Goal: Transaction & Acquisition: Purchase product/service

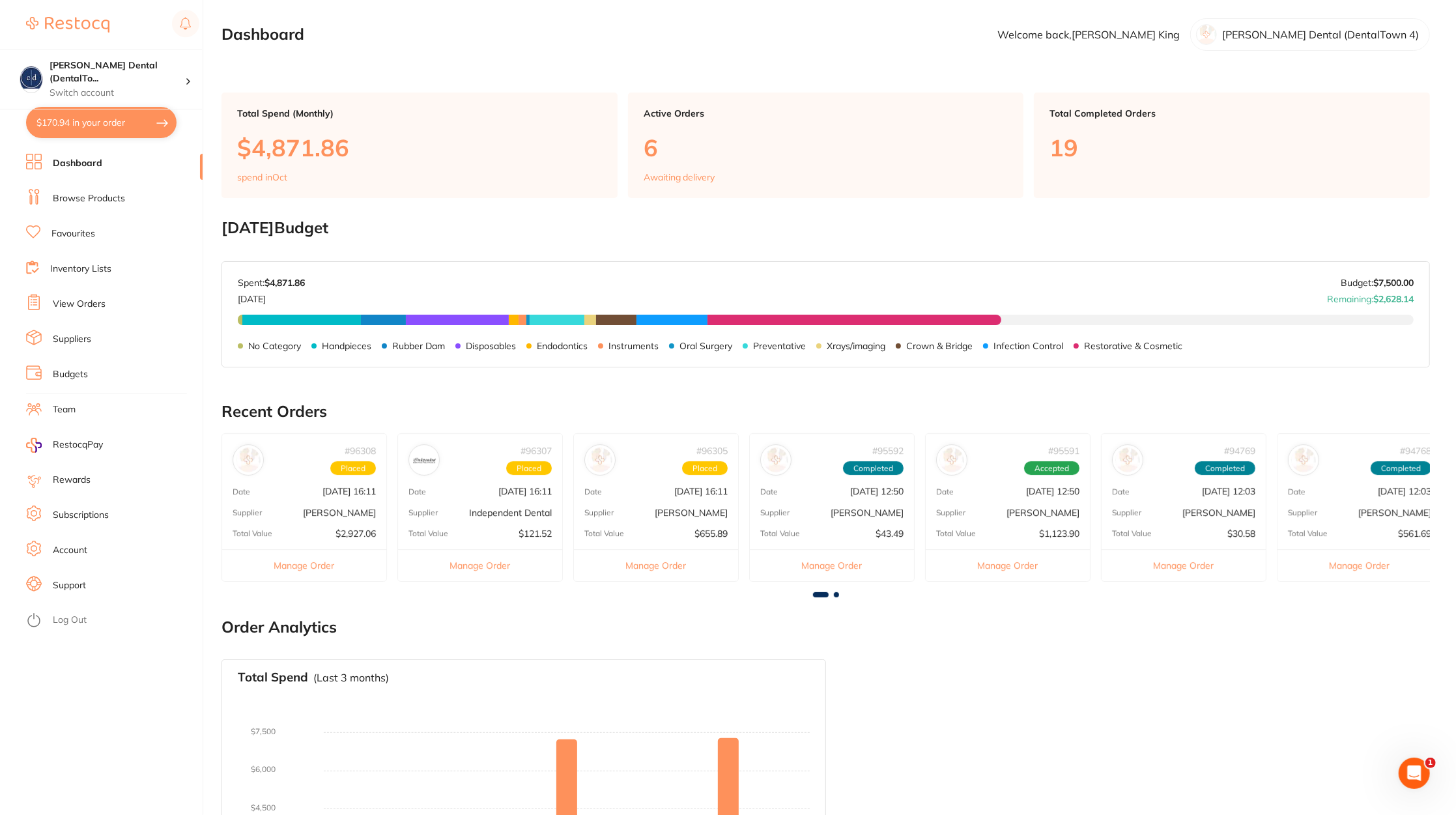
click at [93, 127] on button "$170.94 in your order" at bounding box center [101, 122] width 150 height 31
checkbox input "true"
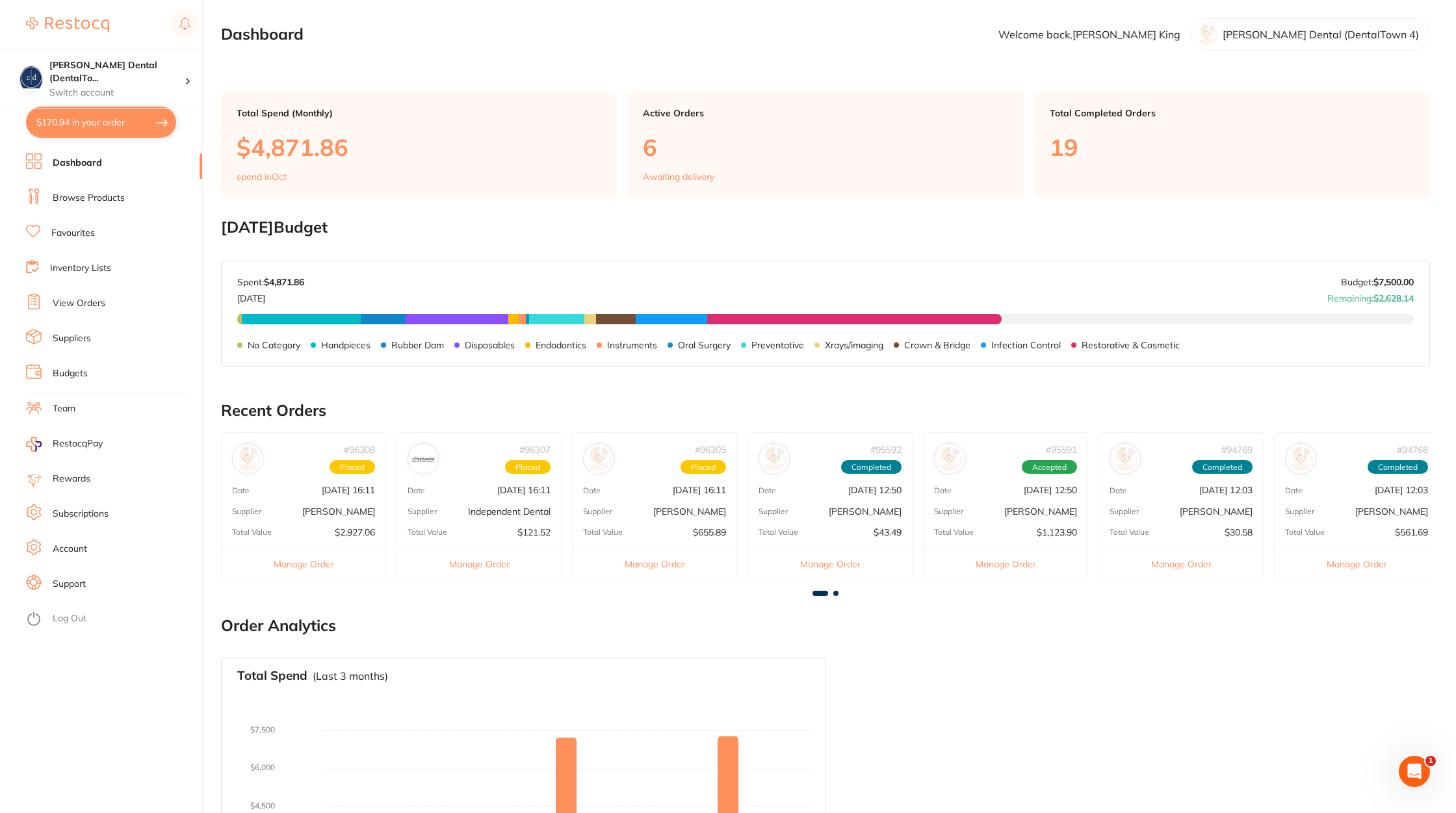
checkbox input "true"
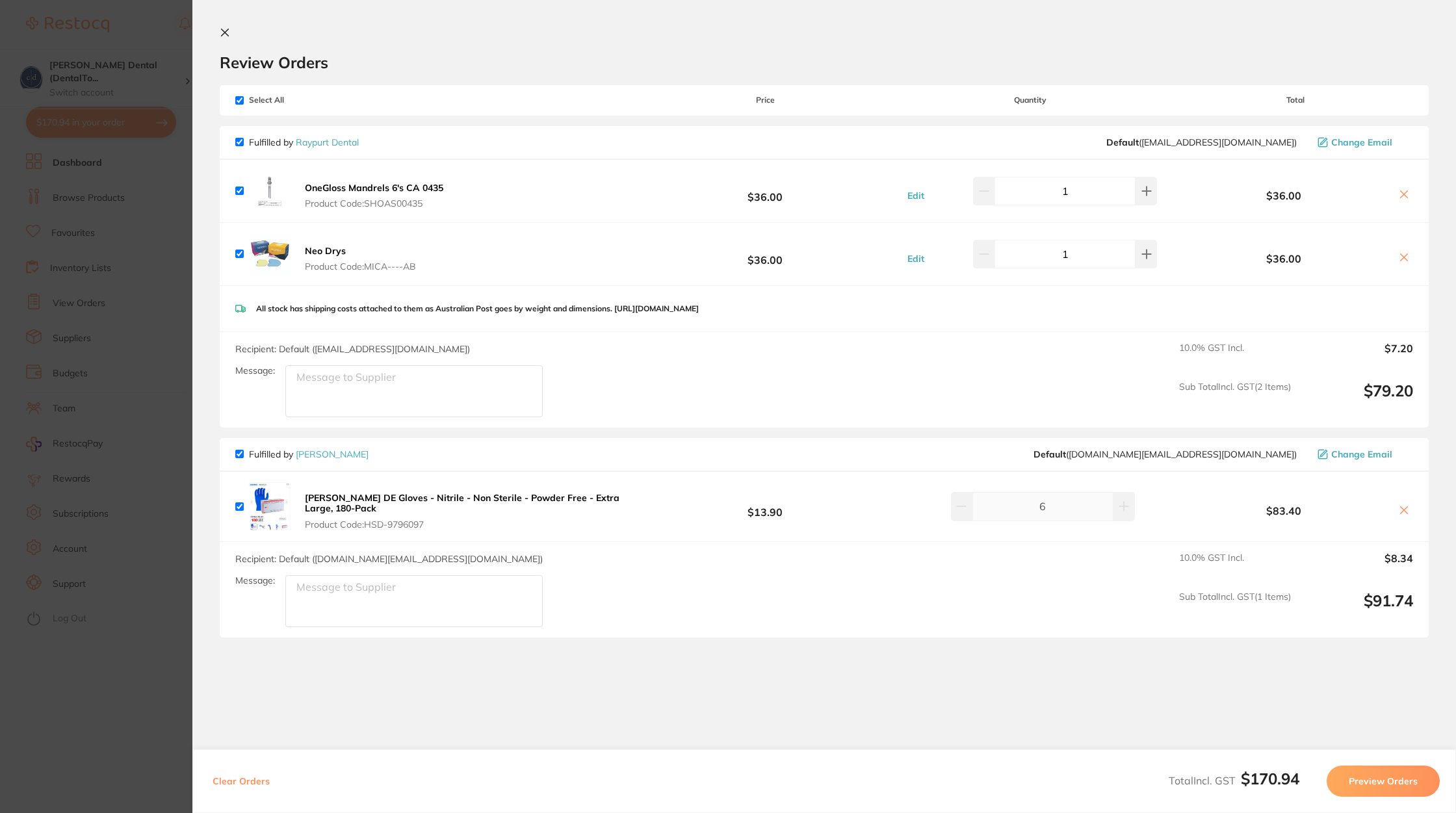
click at [243, 97] on input "checkbox" at bounding box center [239, 100] width 8 height 8
checkbox input "false"
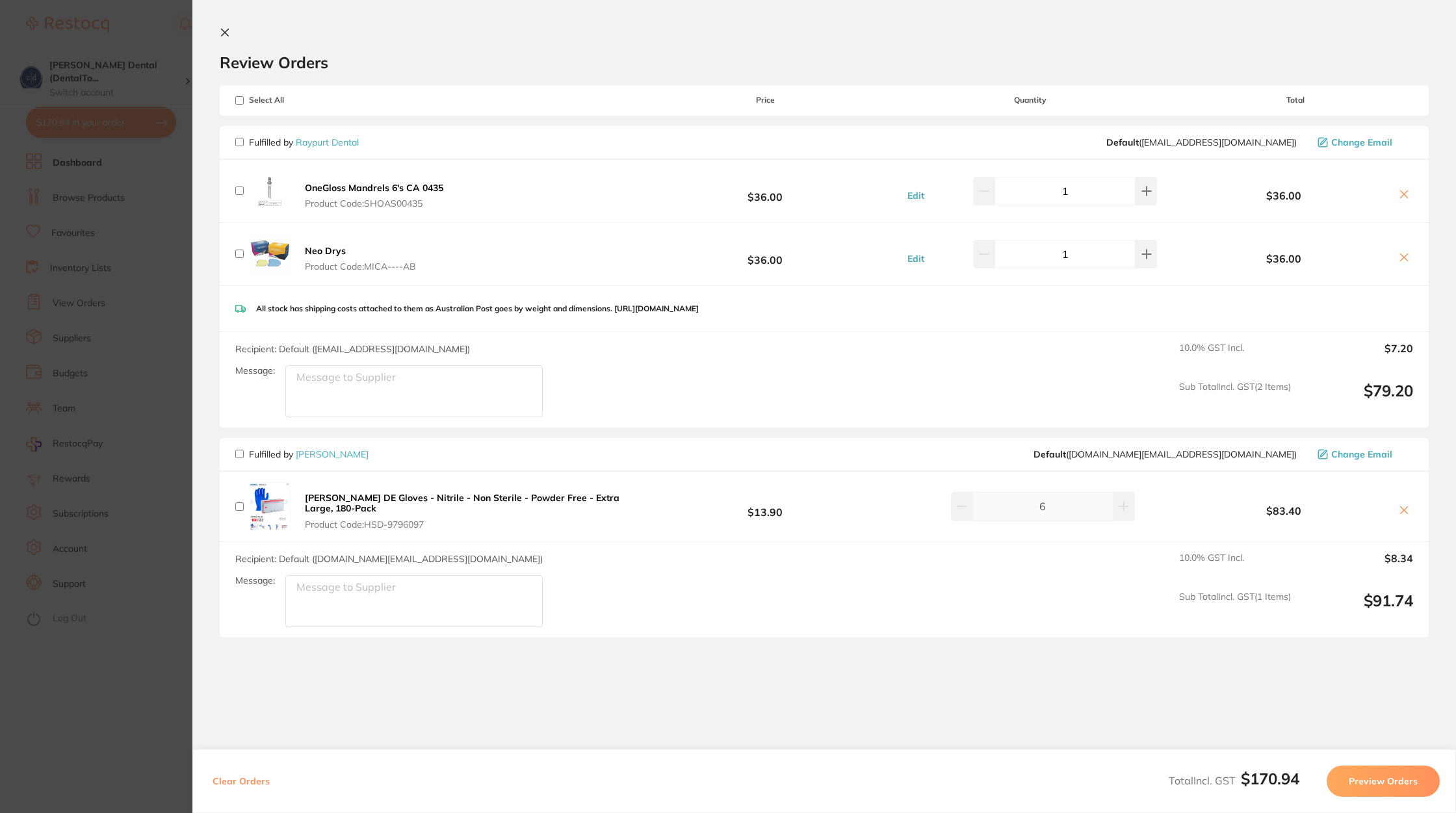
checkbox input "false"
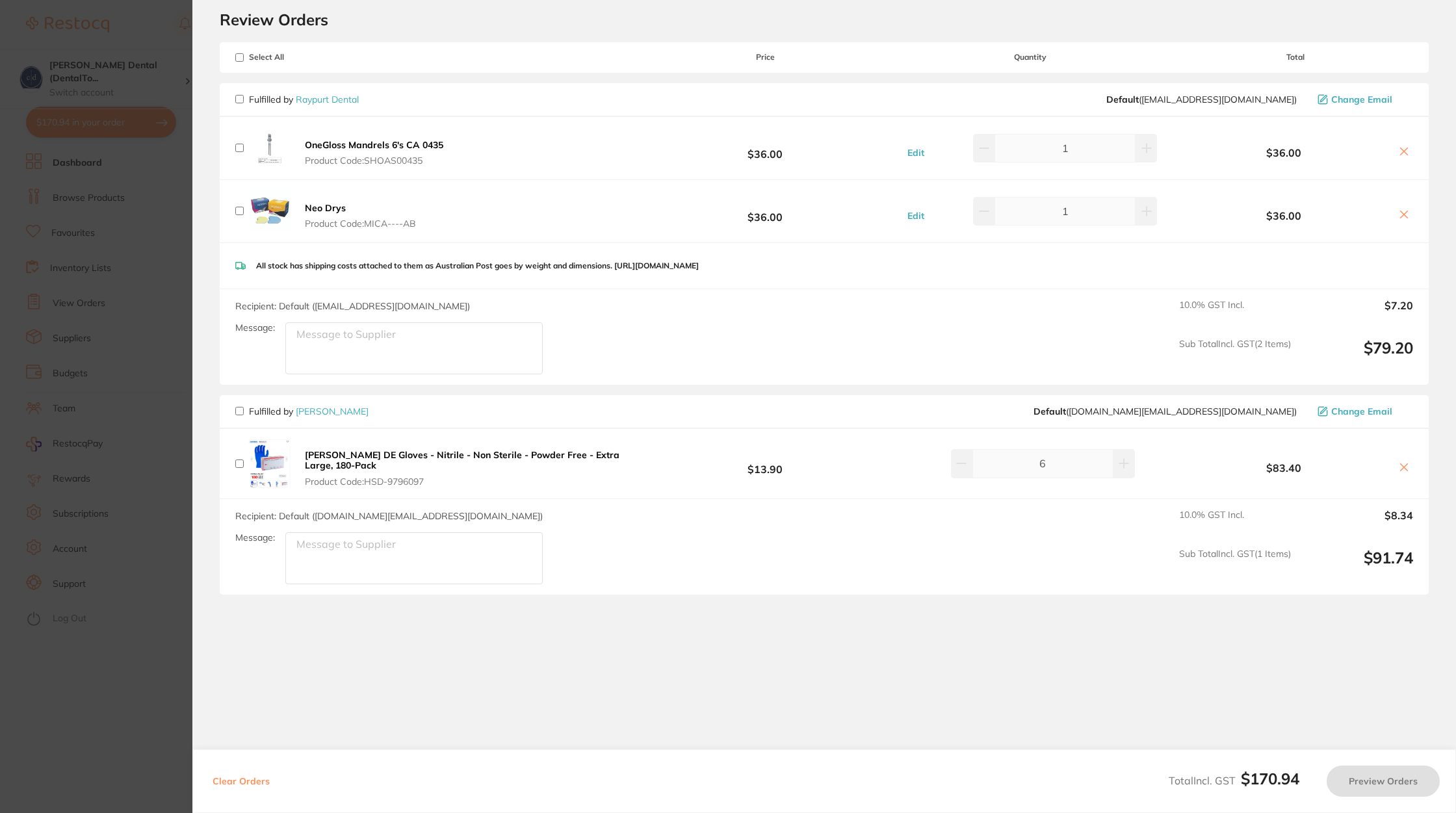
scroll to position [94, 0]
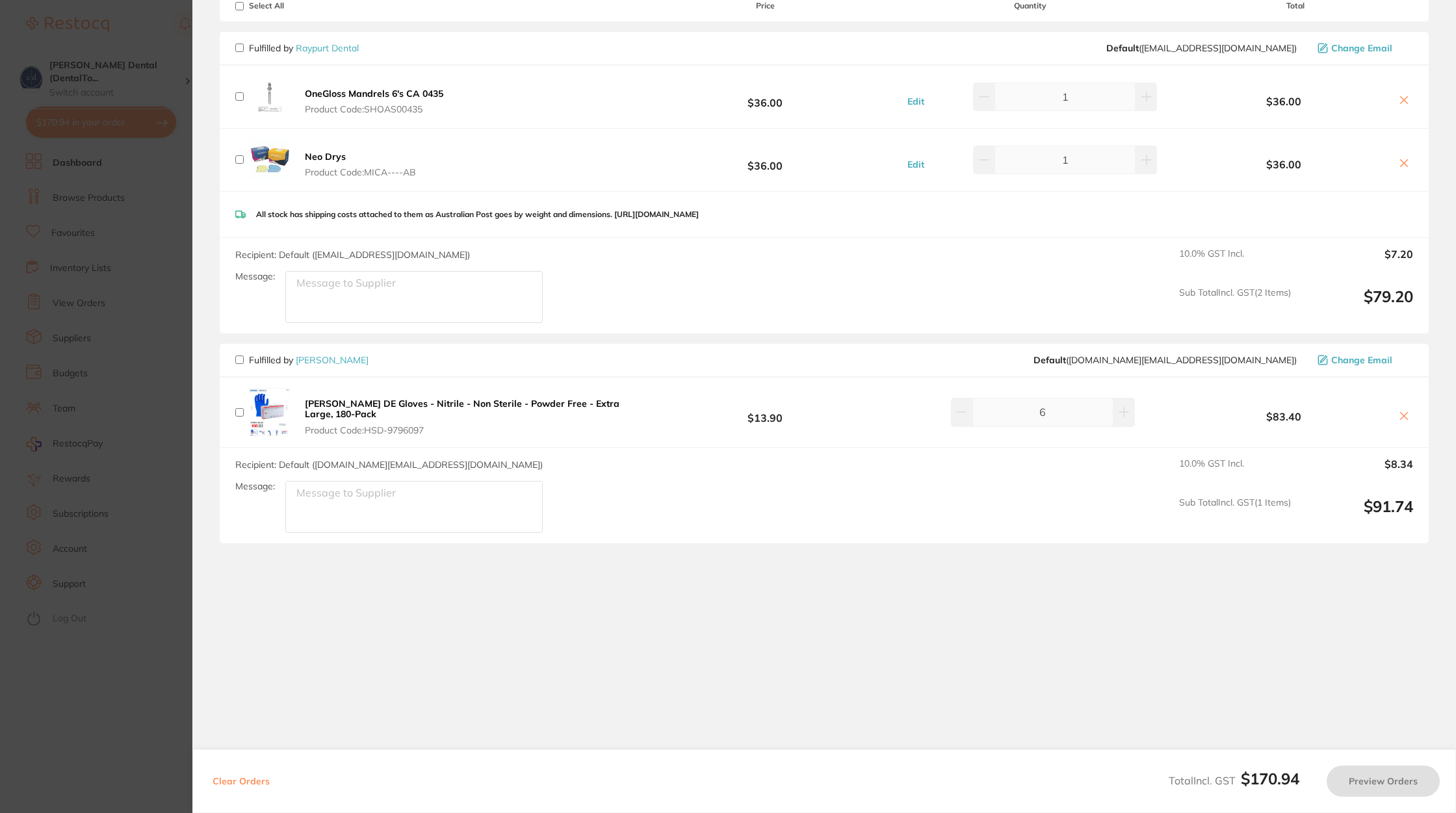
click at [244, 363] on span "Fulfilled by [PERSON_NAME]" at bounding box center [302, 360] width 133 height 11
click at [240, 362] on input "checkbox" at bounding box center [239, 359] width 8 height 8
checkbox input "true"
click at [1379, 778] on button "Preview Orders" at bounding box center [1383, 781] width 113 height 31
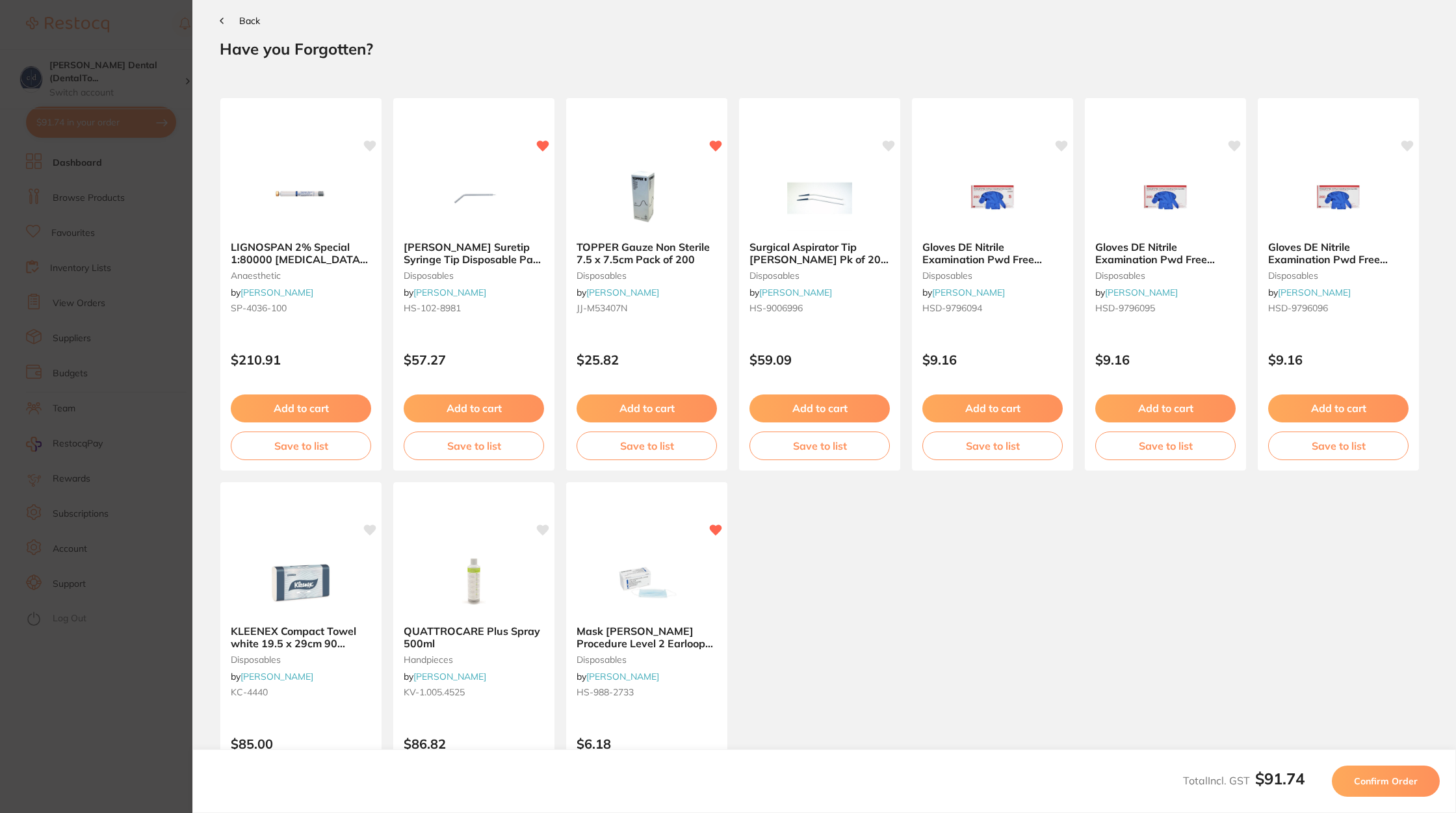
scroll to position [0, 0]
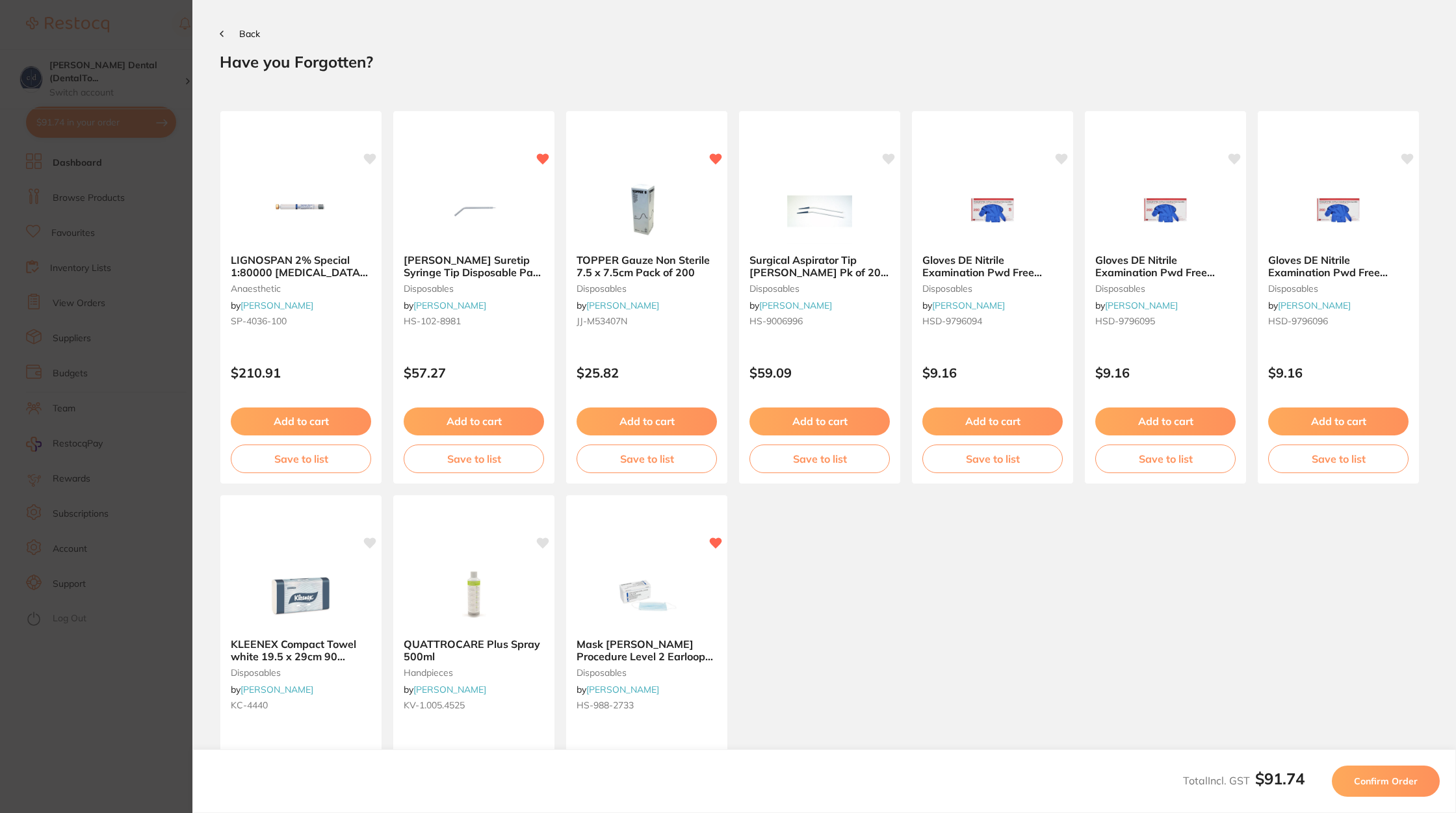
click at [1379, 778] on span "Confirm Order" at bounding box center [1386, 781] width 64 height 11
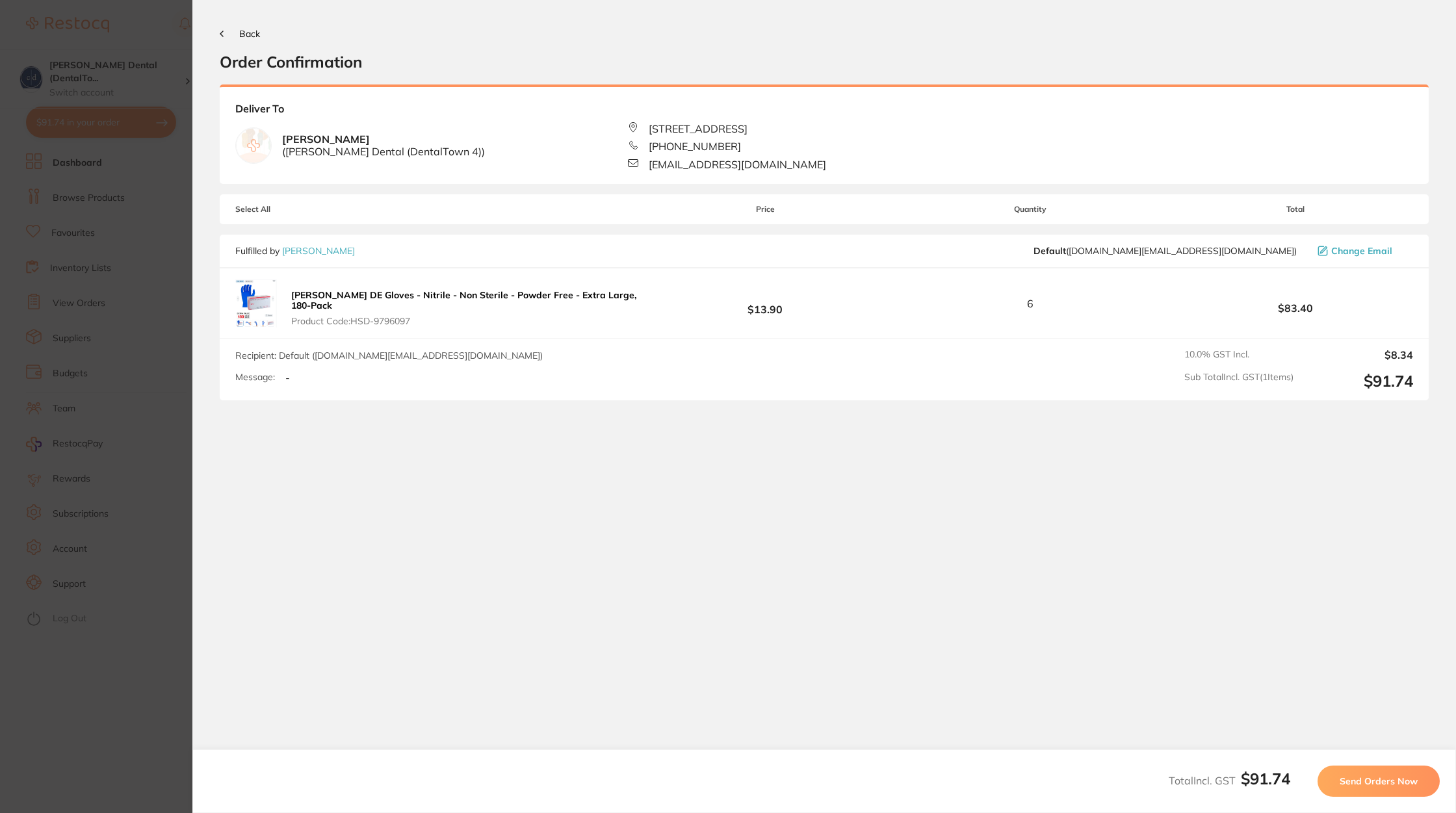
click at [1379, 778] on span "Send Orders Now" at bounding box center [1379, 781] width 78 height 11
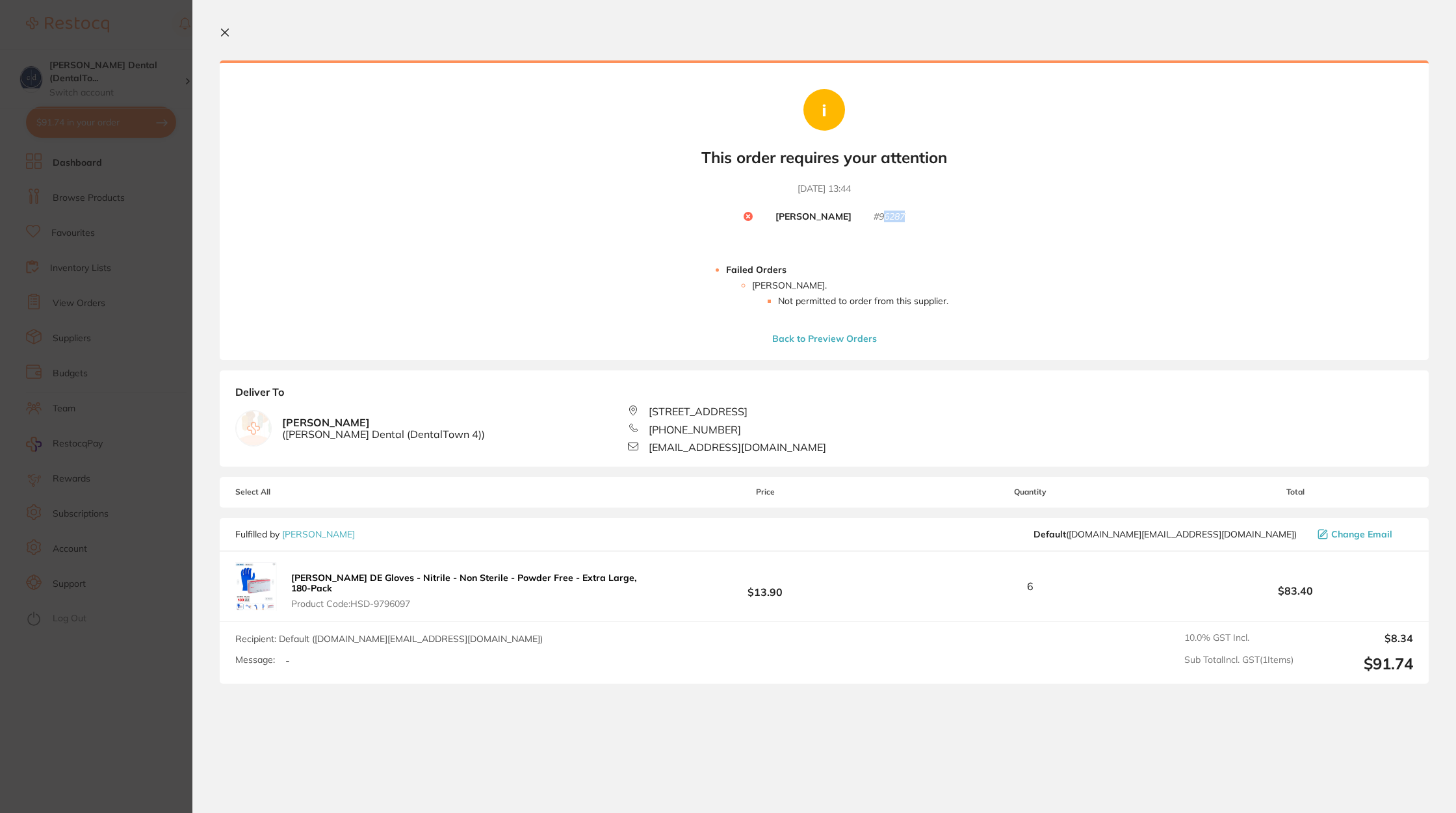
drag, startPoint x: 880, startPoint y: 216, endPoint x: 924, endPoint y: 216, distance: 44.0
type textarea "6287"
click at [924, 216] on div "Your orders are being processed and we will notify you once we have placed the …" at bounding box center [824, 210] width 1209 height 300
drag, startPoint x: 350, startPoint y: 435, endPoint x: 286, endPoint y: 431, distance: 64.1
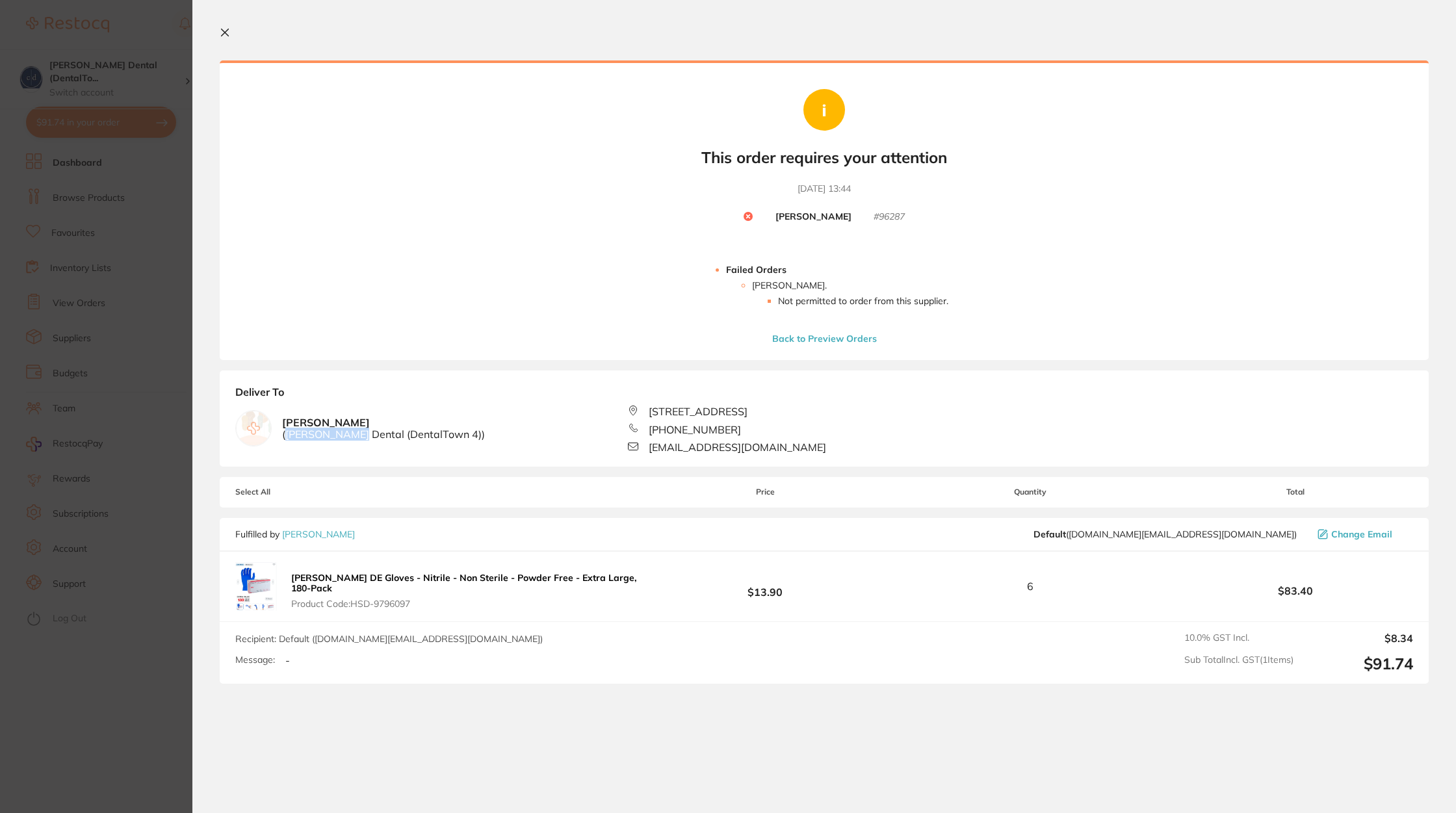
click at [286, 431] on span "( [PERSON_NAME] Dental (DentalTown 4) )" at bounding box center [383, 434] width 203 height 11
copy span "[PERSON_NAME] Dental"
click at [54, 419] on section "Update RRP Set your pre negotiated price for this item. Item Agreed RRP (excl. …" at bounding box center [728, 406] width 1456 height 813
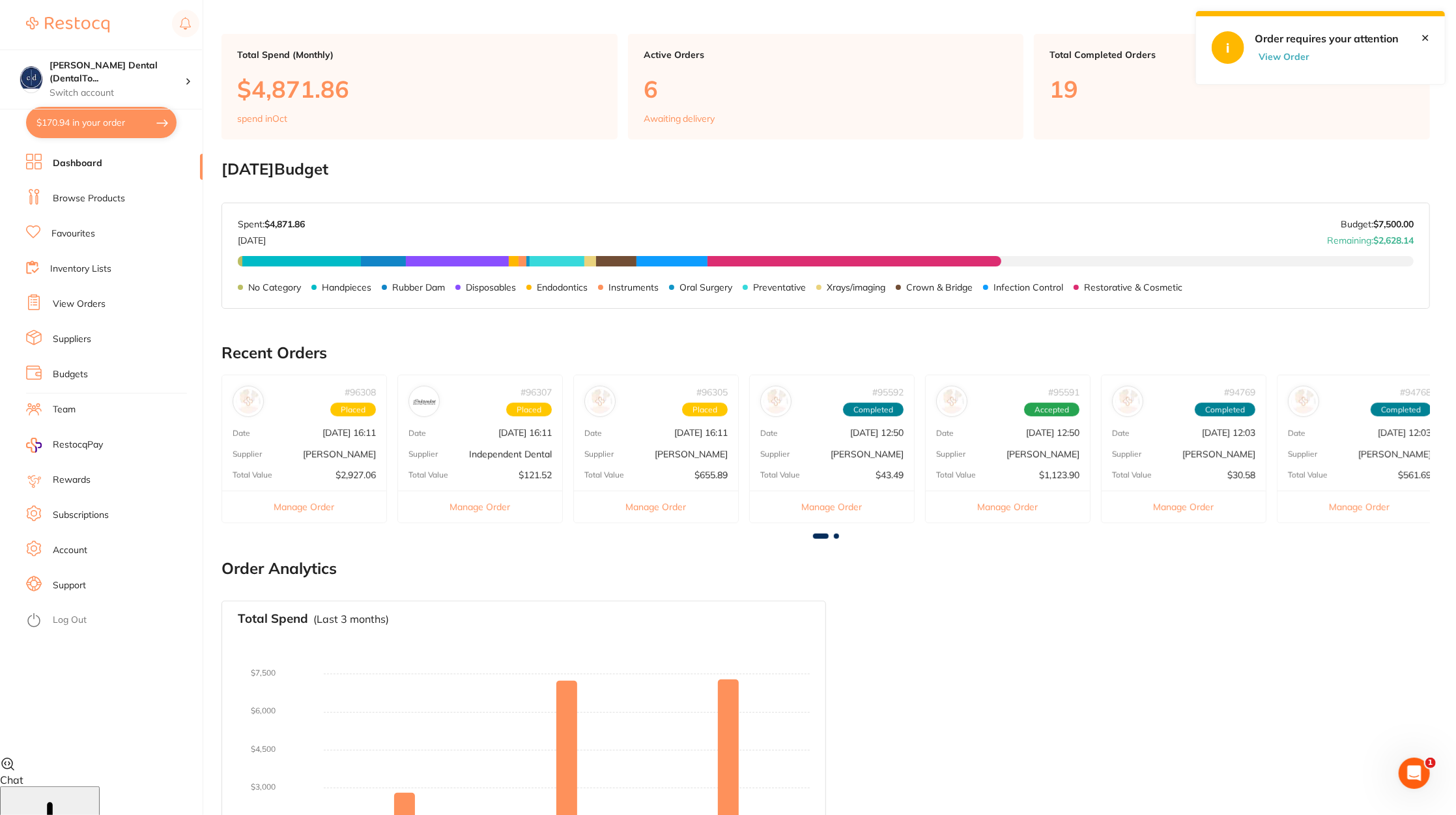
click at [112, 212] on ul "Dashboard Browse Products Favourites Inventory Lists View Orders Suppliers Budg…" at bounding box center [114, 484] width 177 height 661
click at [106, 204] on link "Browse Products" at bounding box center [89, 199] width 73 height 13
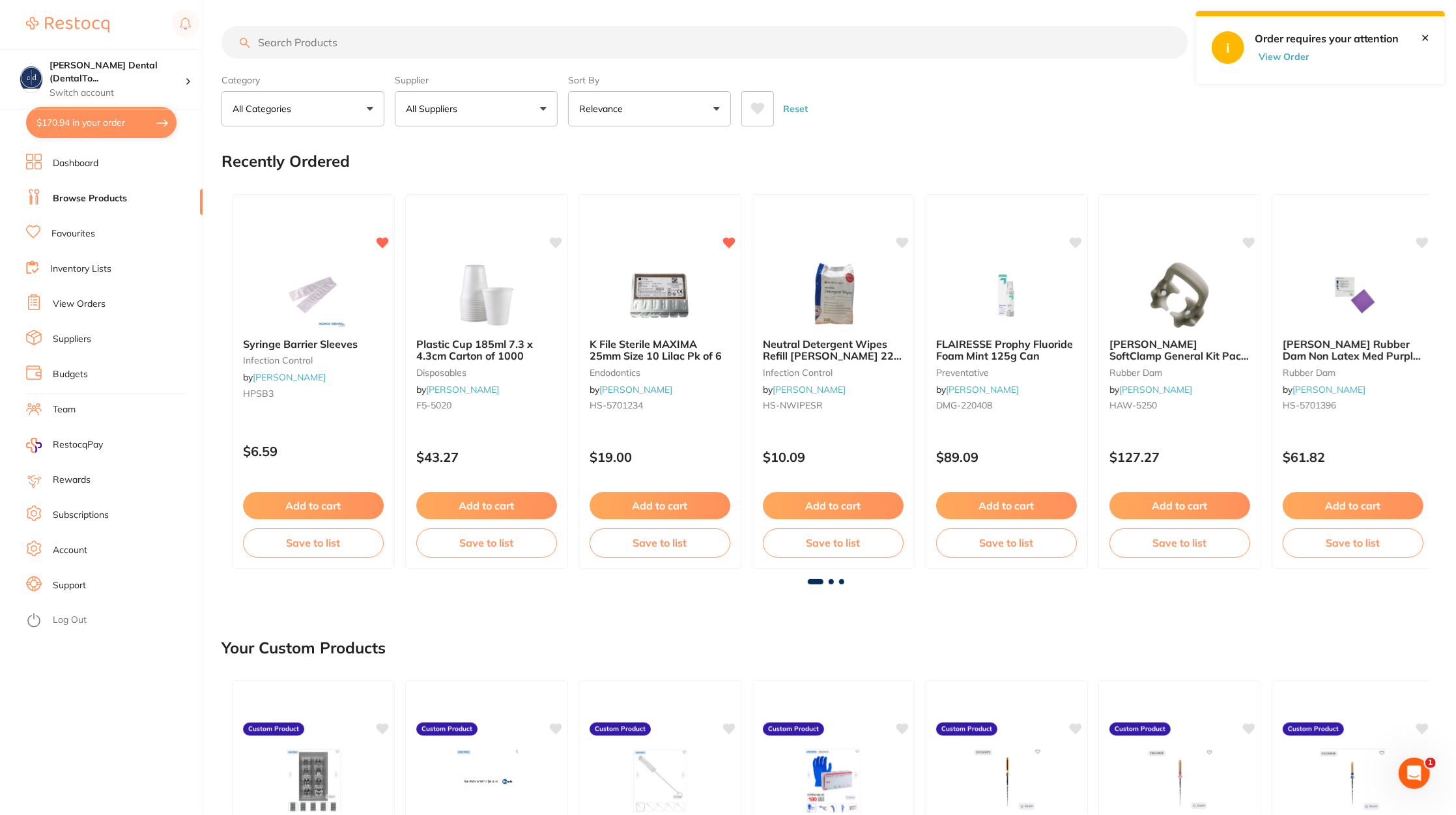
click at [87, 302] on link "View Orders" at bounding box center [79, 304] width 53 height 13
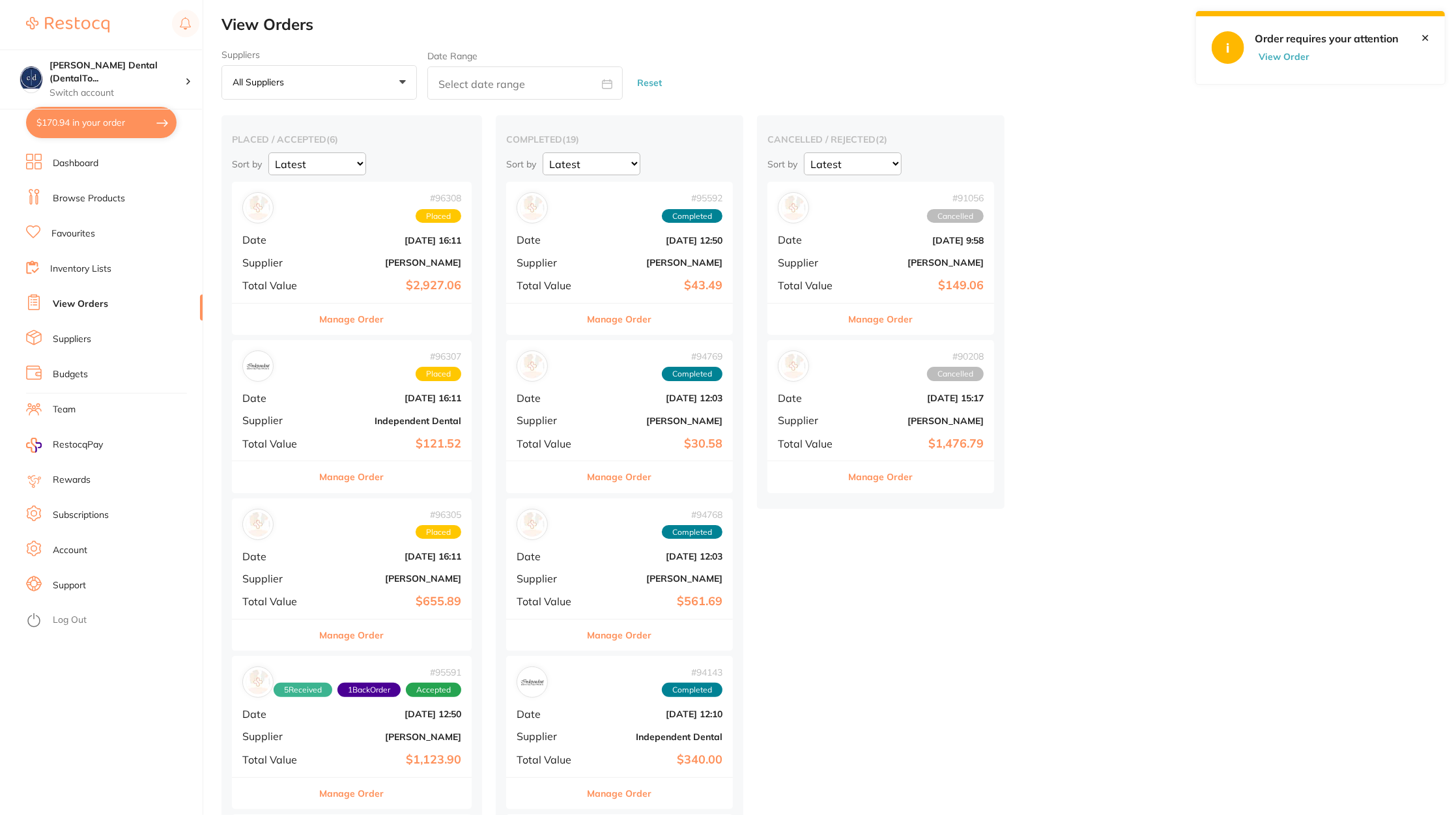
click at [87, 346] on link "Suppliers" at bounding box center [72, 340] width 39 height 13
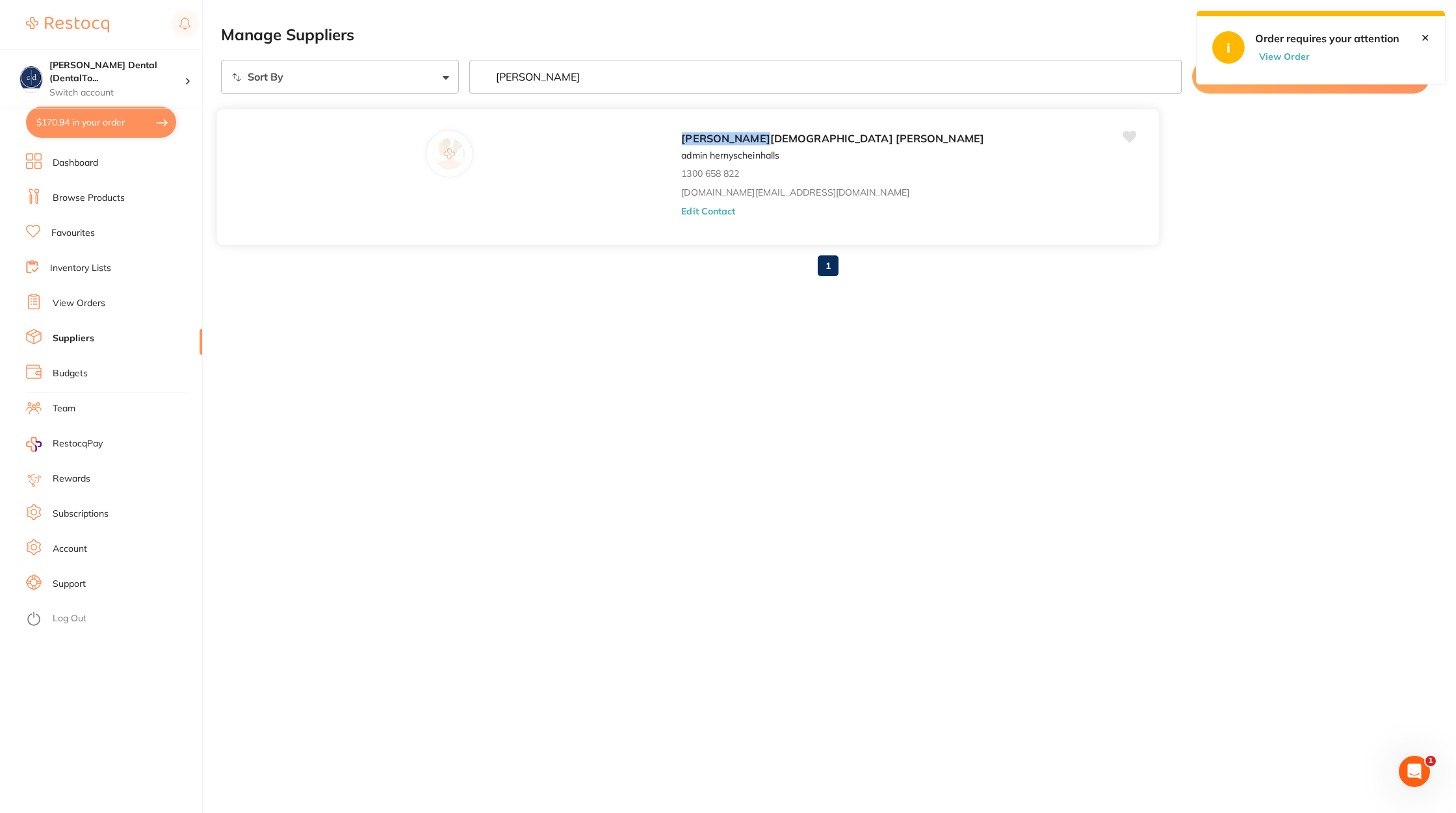
type input "[PERSON_NAME]"
click at [681, 210] on button "Edit Contact" at bounding box center [708, 210] width 54 height 10
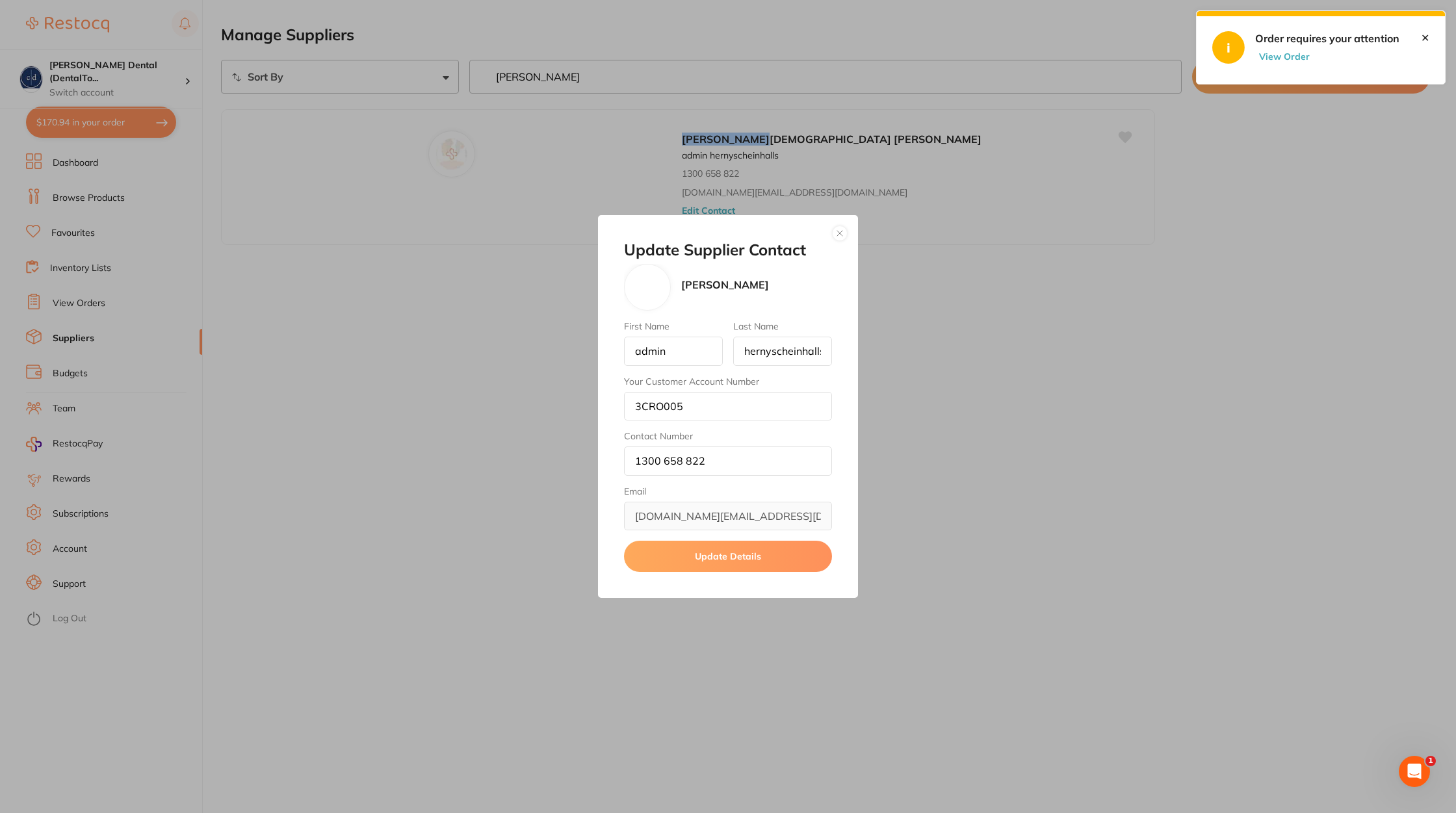
click at [378, 368] on div "Update Supplier Contact [PERSON_NAME] First Name admin Last Name hernyscheinhal…" at bounding box center [728, 406] width 1456 height 813
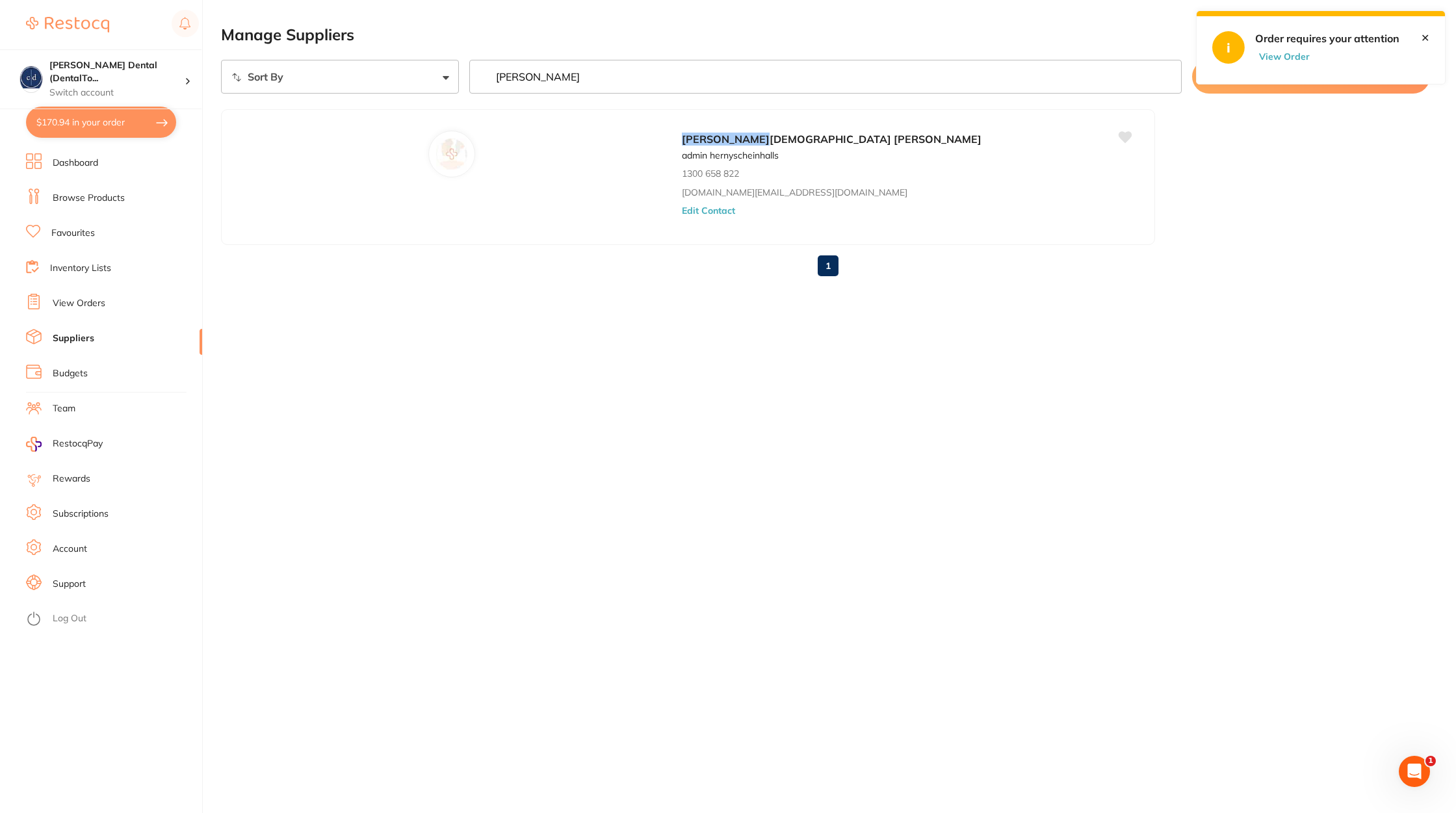
click at [88, 124] on button "$170.94 in your order" at bounding box center [101, 122] width 150 height 31
checkbox input "true"
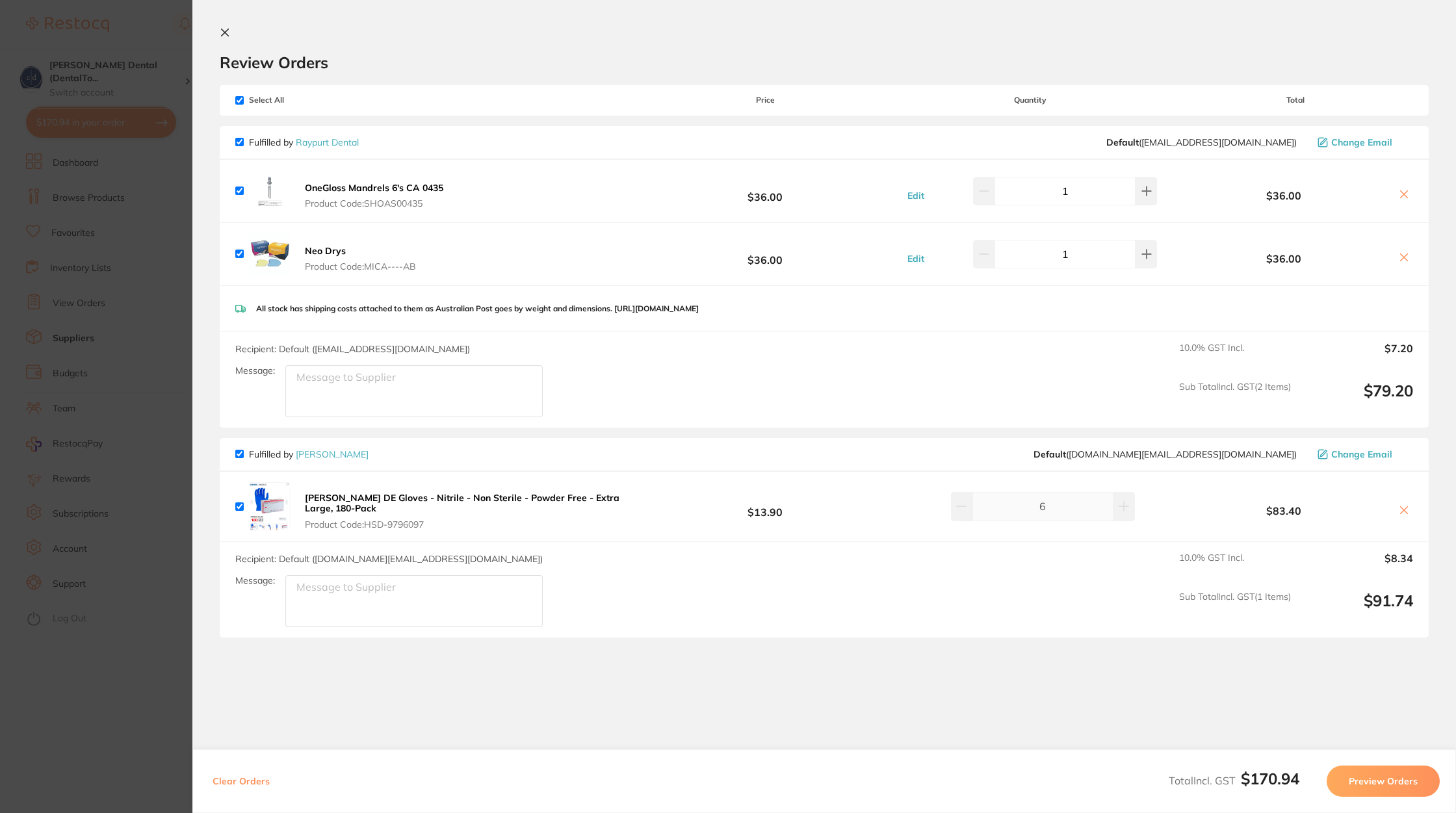
click at [341, 450] on link "[PERSON_NAME]" at bounding box center [332, 454] width 73 height 11
click at [345, 143] on link "Raypurt Dental" at bounding box center [327, 142] width 63 height 11
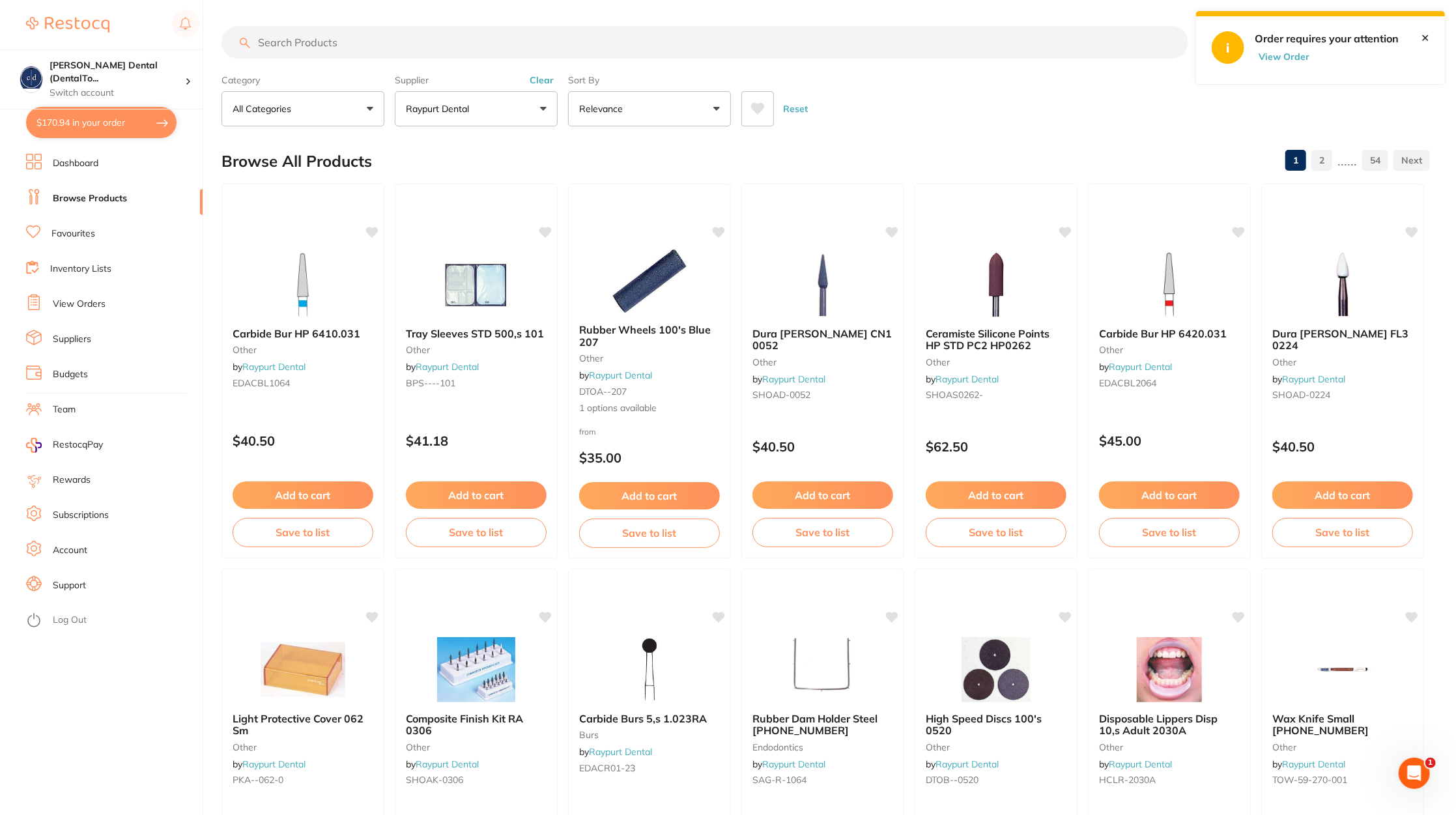
click at [434, 117] on button "Raypurt Dental" at bounding box center [476, 109] width 162 height 35
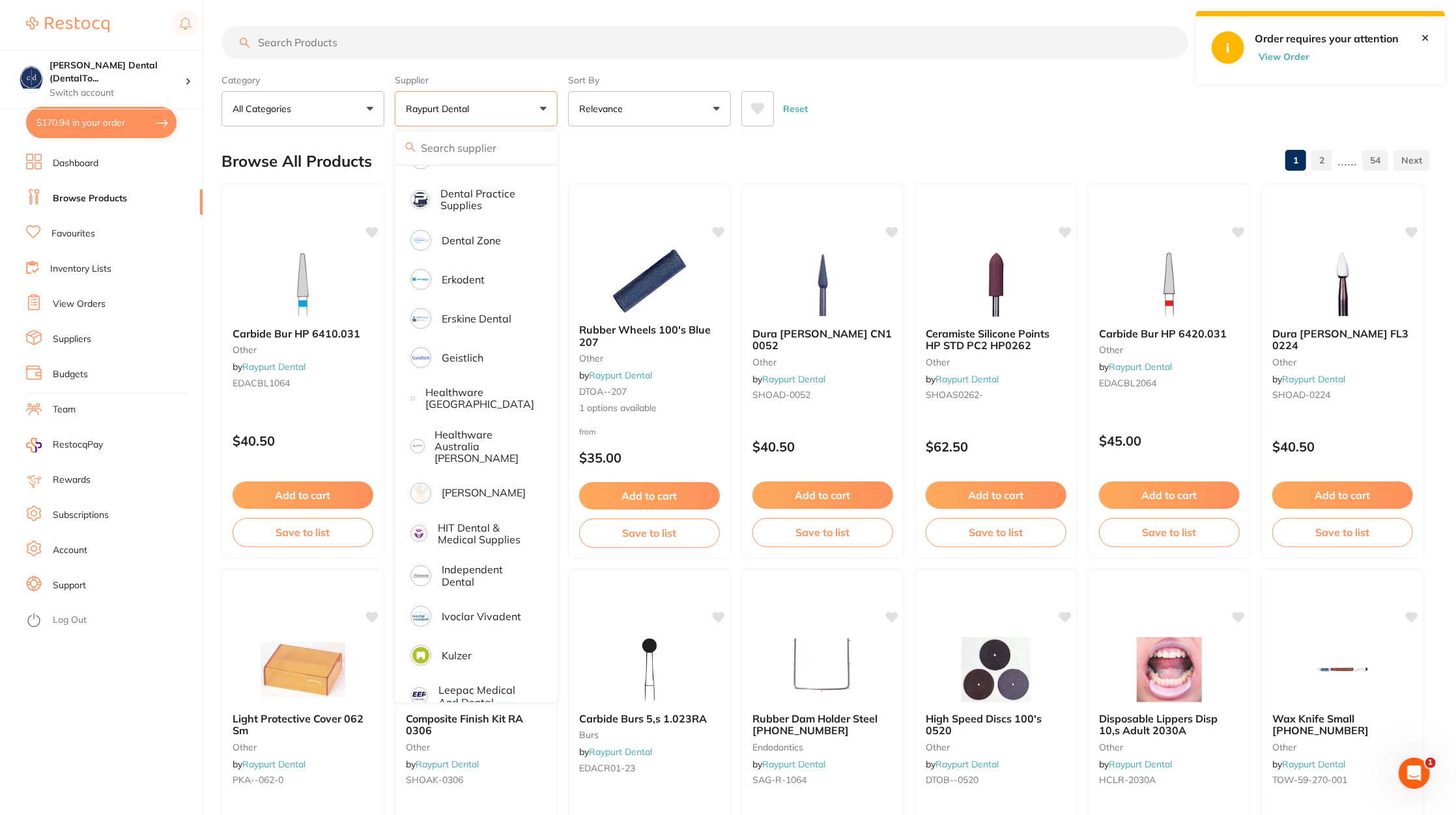
scroll to position [383, 0]
click at [503, 483] on p "[PERSON_NAME]" at bounding box center [483, 488] width 84 height 11
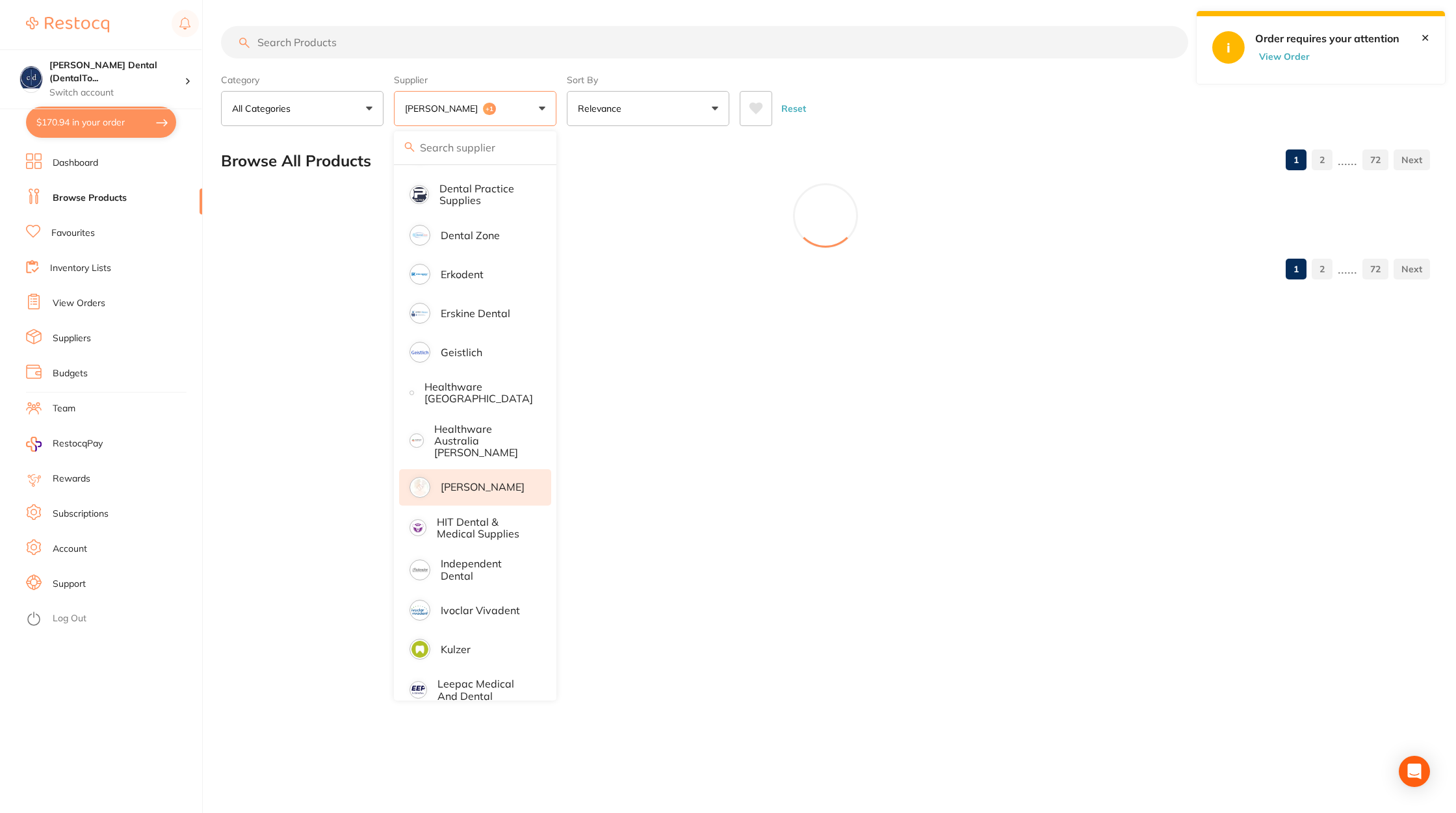
click at [956, 101] on div "Reset" at bounding box center [1080, 104] width 680 height 45
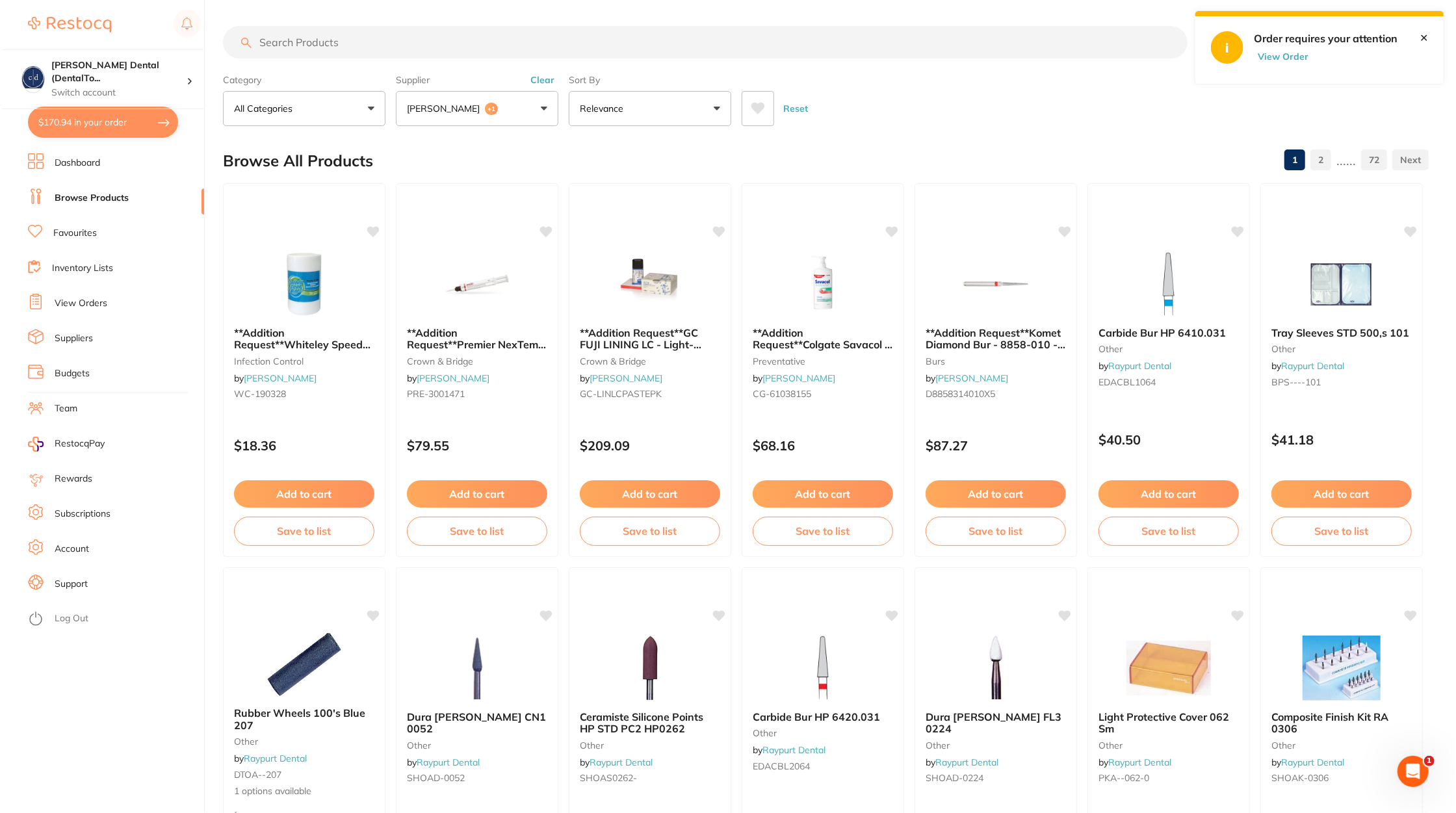
scroll to position [0, 0]
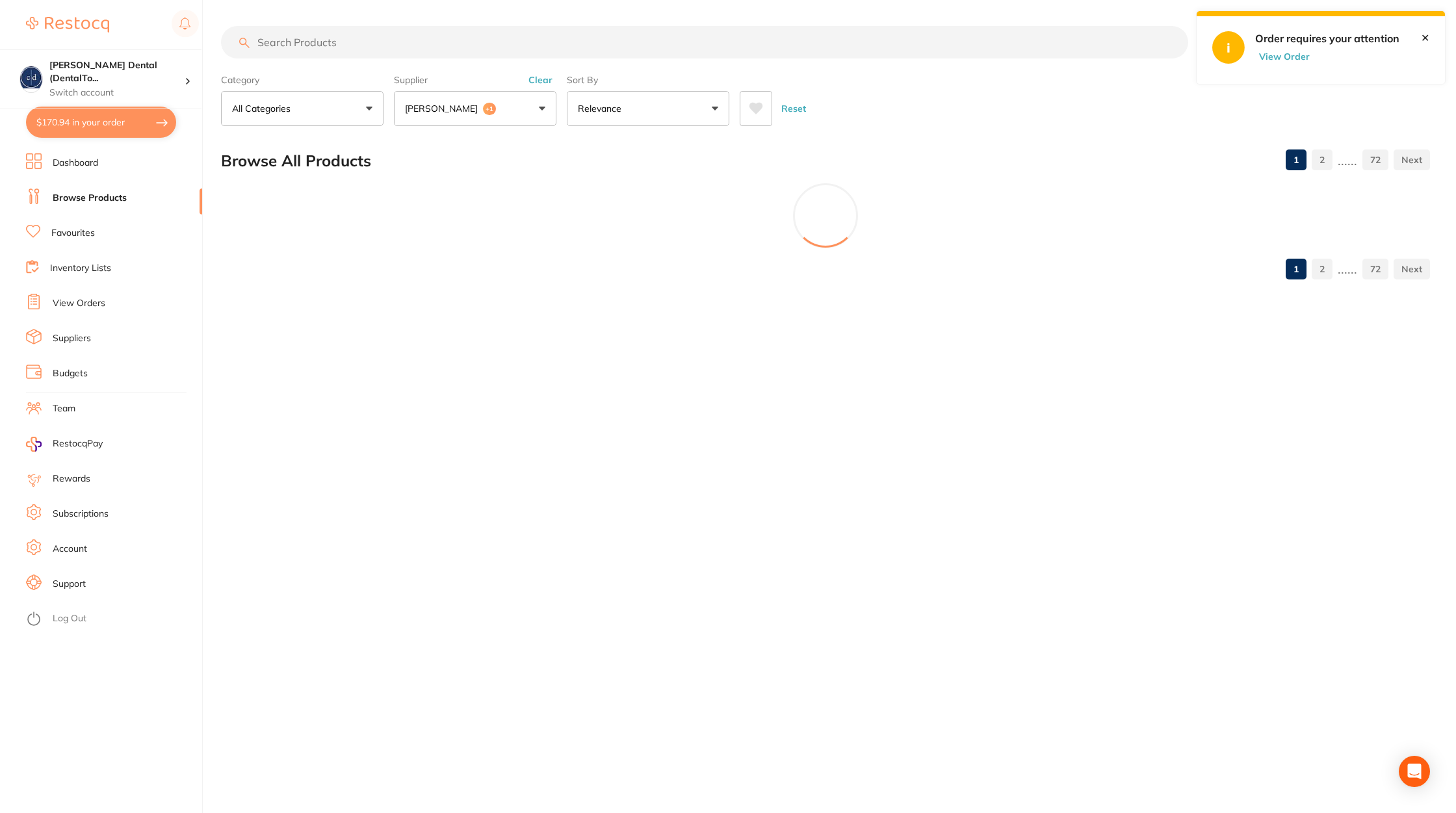
click at [106, 122] on button "$170.94 in your order" at bounding box center [101, 122] width 150 height 31
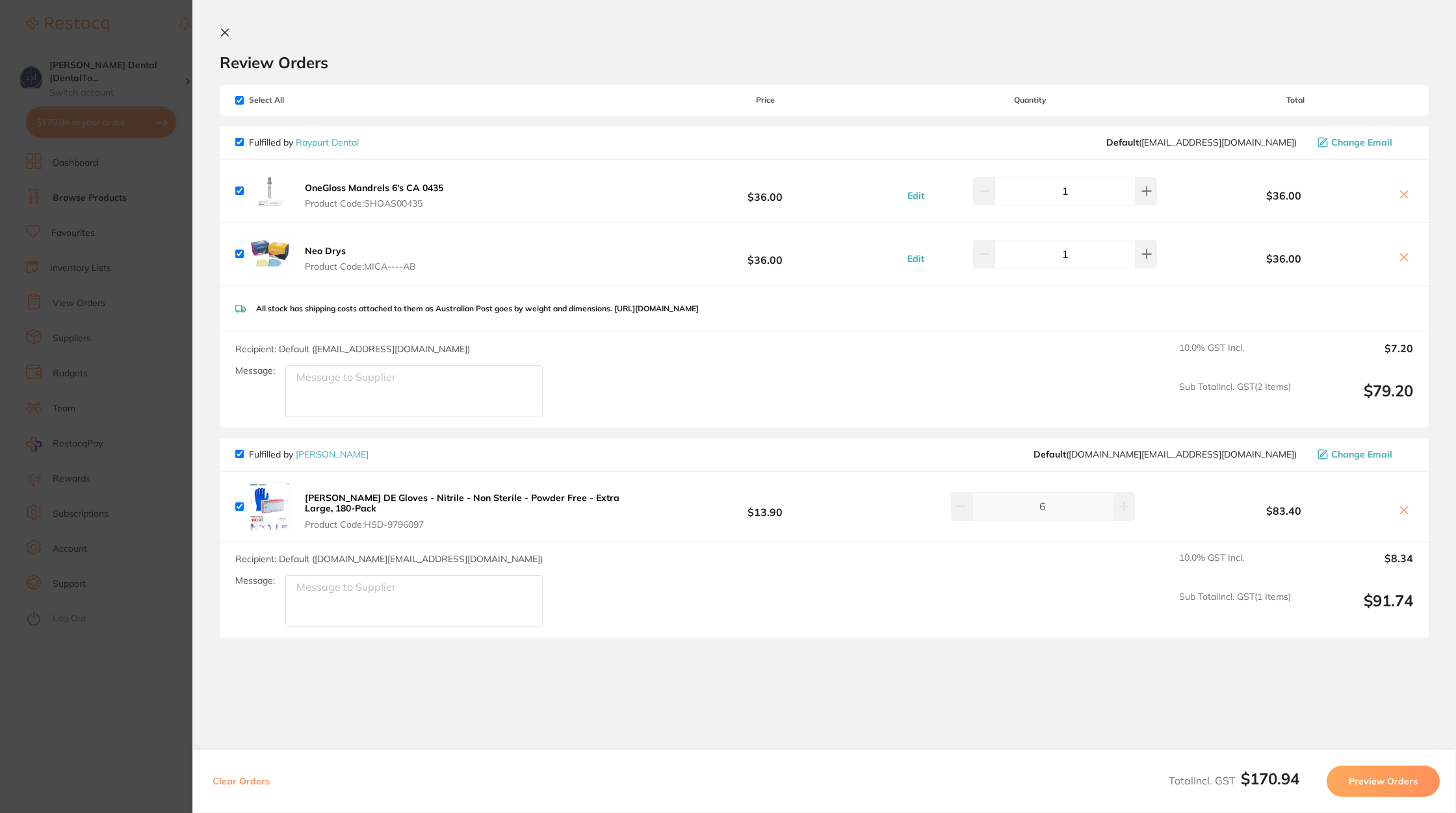
drag, startPoint x: 444, startPoint y: 528, endPoint x: 370, endPoint y: 523, distance: 74.2
click at [370, 523] on span "Product Code: HSD-9796097" at bounding box center [474, 524] width 338 height 10
click at [521, 535] on div "[PERSON_NAME] DE Gloves - Nitrile - Non Sterile - Powder Free - Extra Large, 18…" at bounding box center [824, 507] width 1209 height 70
click at [237, 101] on input "checkbox" at bounding box center [239, 100] width 8 height 8
checkbox input "false"
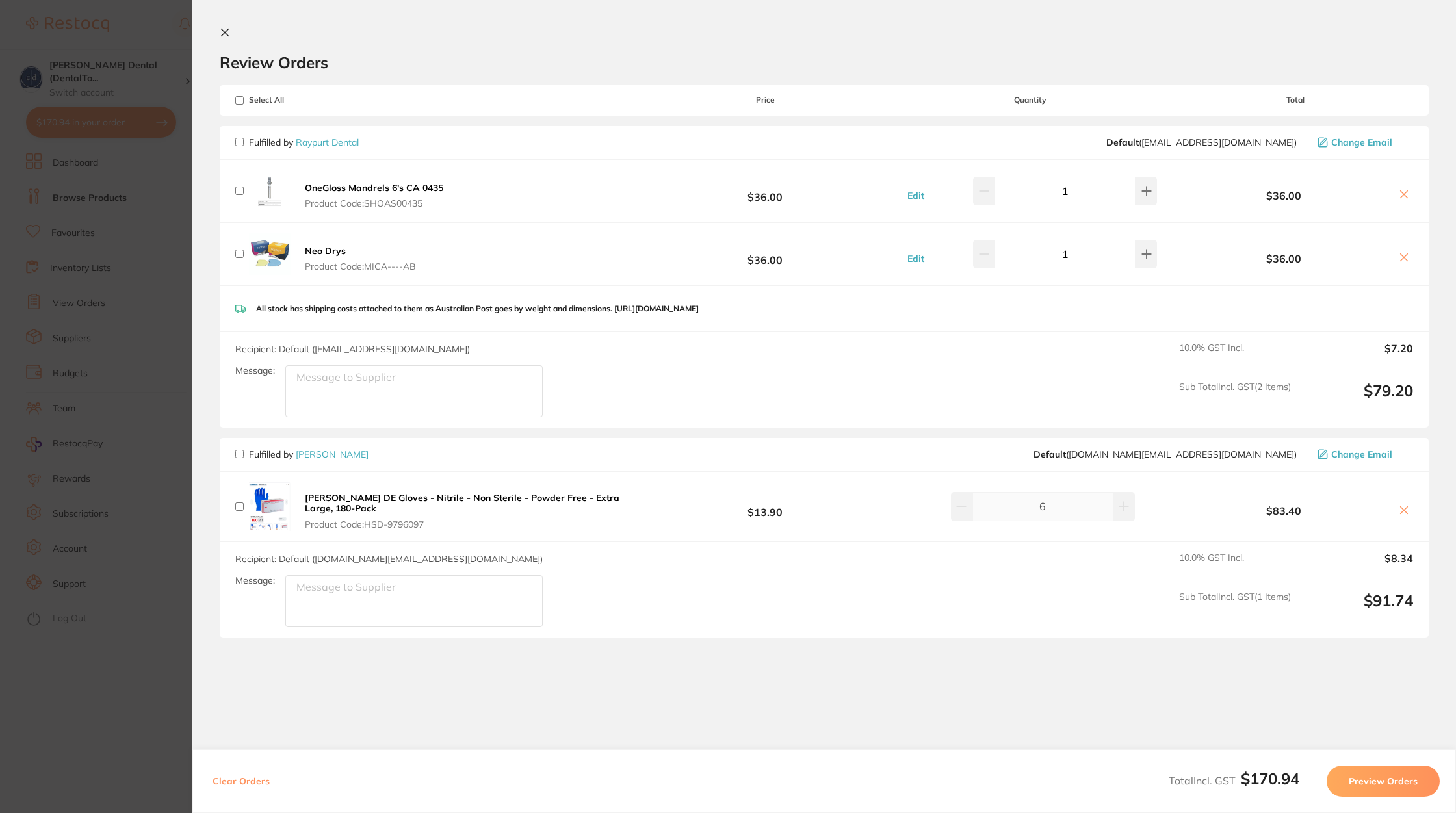
checkbox input "false"
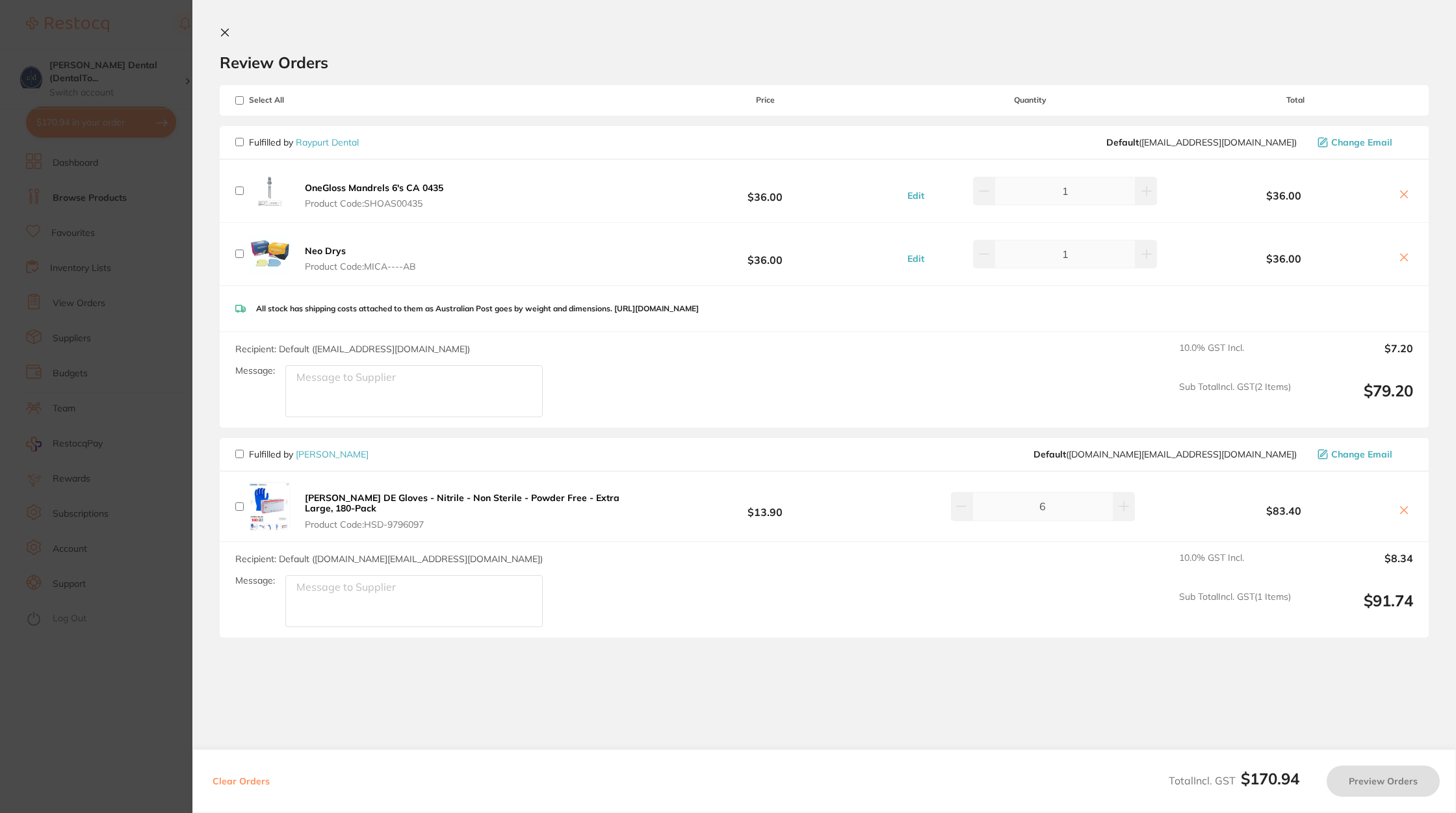
drag, startPoint x: 368, startPoint y: 523, endPoint x: 472, endPoint y: 522, distance: 104.0
click at [472, 522] on span "Product Code: HSD-9796097" at bounding box center [474, 524] width 338 height 10
click at [827, 707] on section "Review Orders Your orders are being processed and we will notify you once we ha…" at bounding box center [824, 406] width 1264 height 813
click at [152, 361] on section "Update RRP Set your pre negotiated price for this item. Item Agreed RRP (excl. …" at bounding box center [728, 406] width 1456 height 813
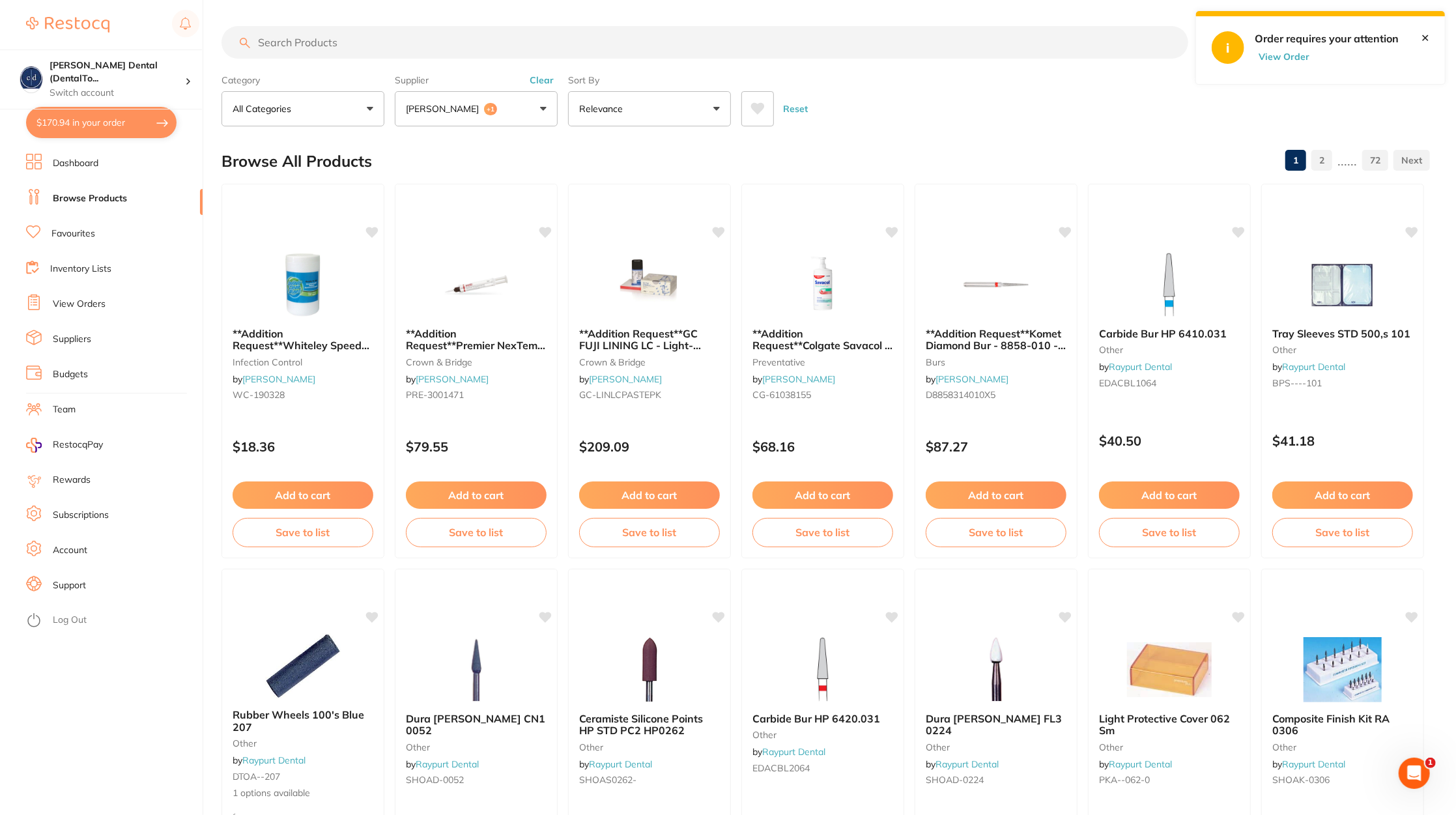
click at [130, 124] on button "$170.94 in your order" at bounding box center [101, 122] width 150 height 31
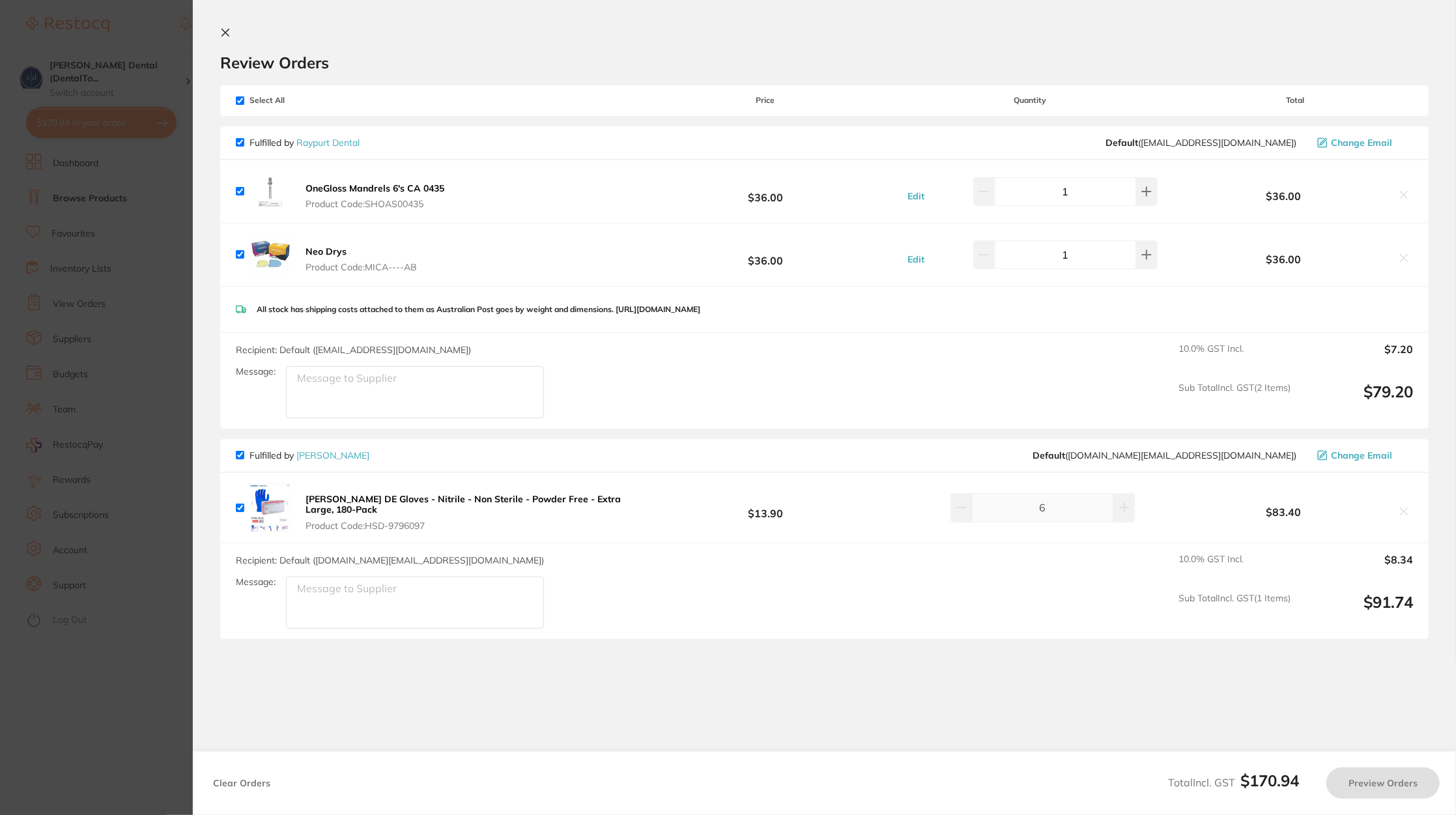
checkbox input "true"
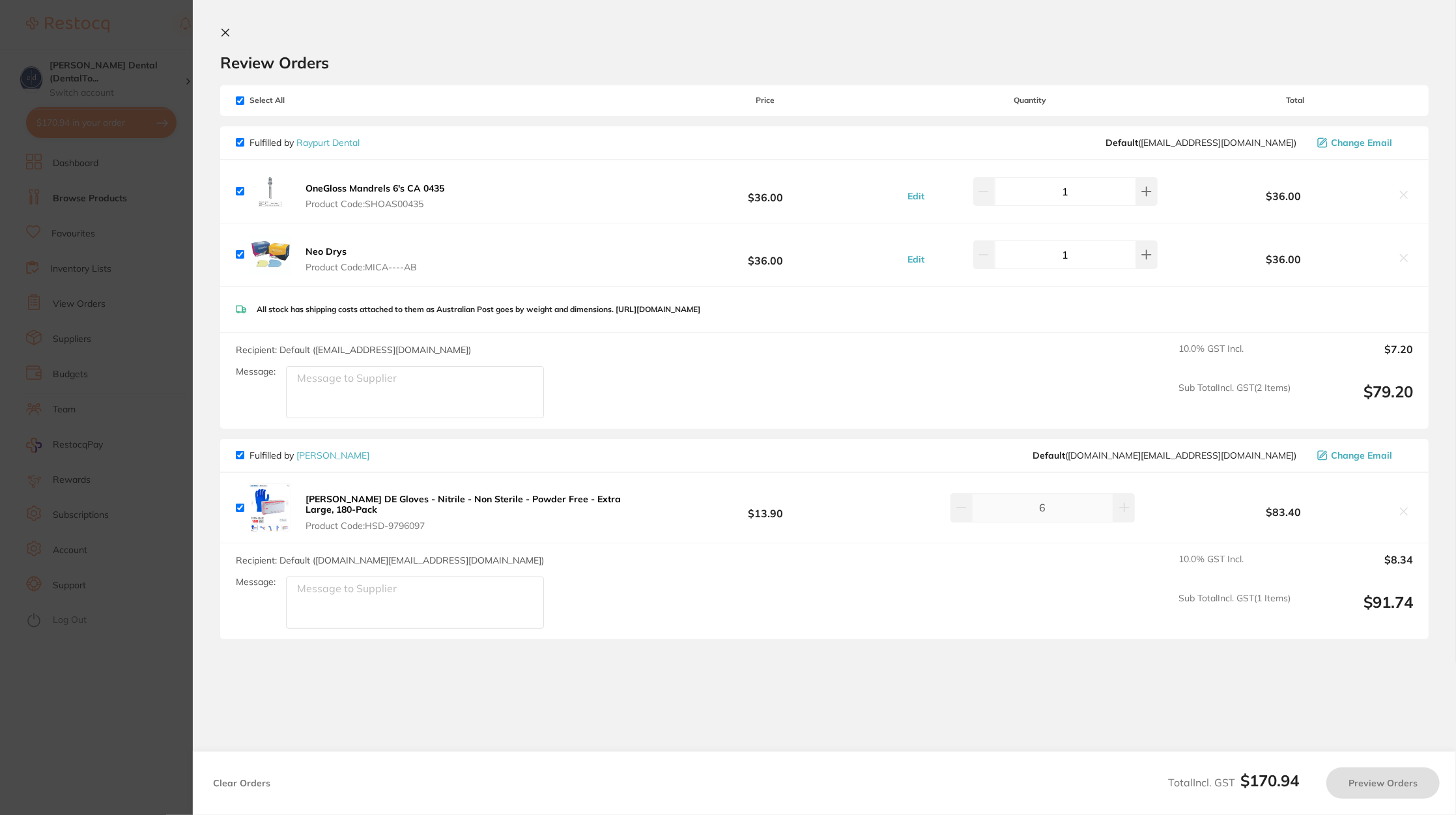
checkbox input "true"
